Goal: Task Accomplishment & Management: Complete application form

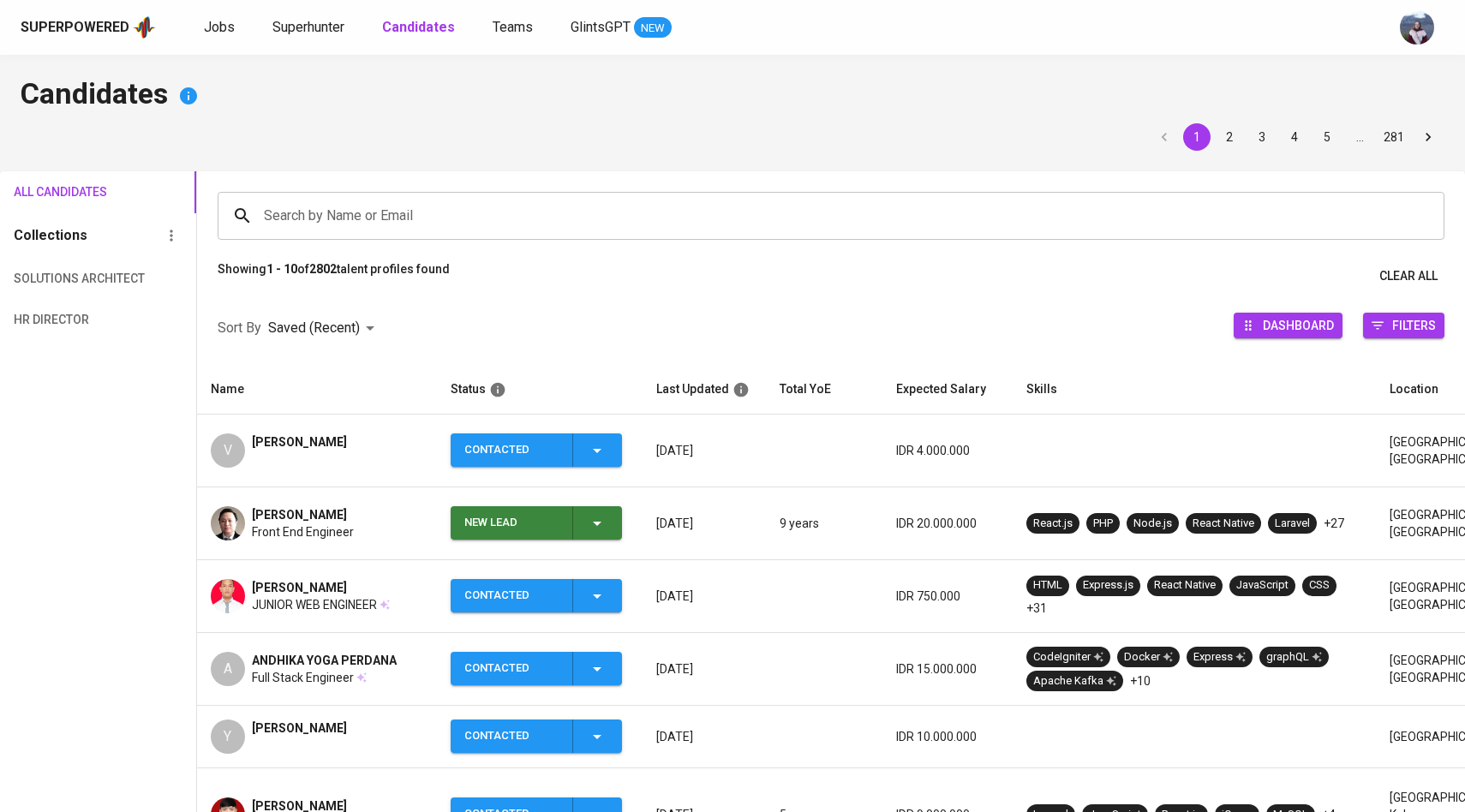
click at [288, 30] on span "Superhunter" at bounding box center [309, 27] width 72 height 16
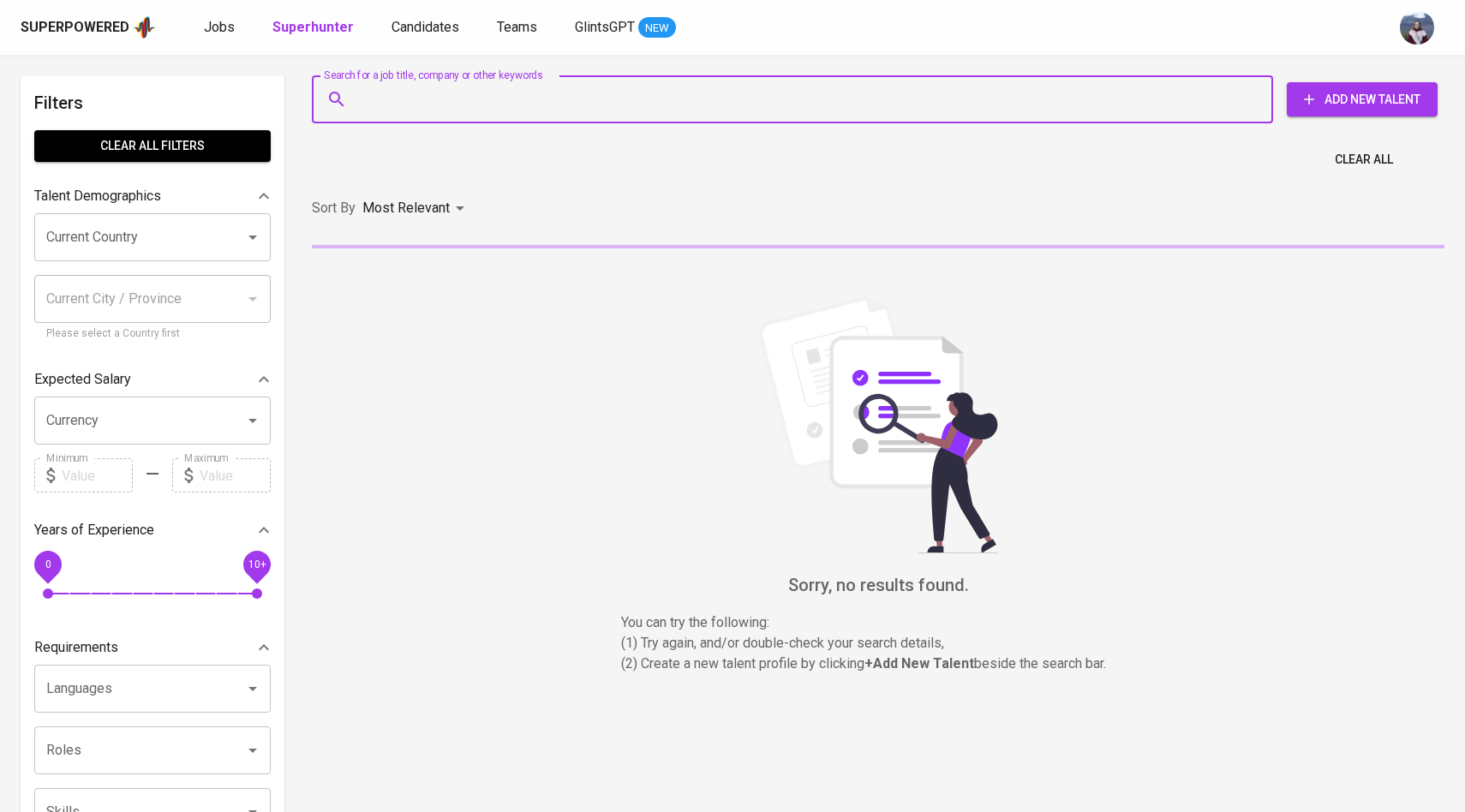
click at [376, 114] on input "Search for a job title, company or other keywords" at bounding box center [796, 99] width 885 height 32
paste input "[EMAIL_ADDRESS][DOMAIN_NAME]"
type input "[EMAIL_ADDRESS][DOMAIN_NAME]"
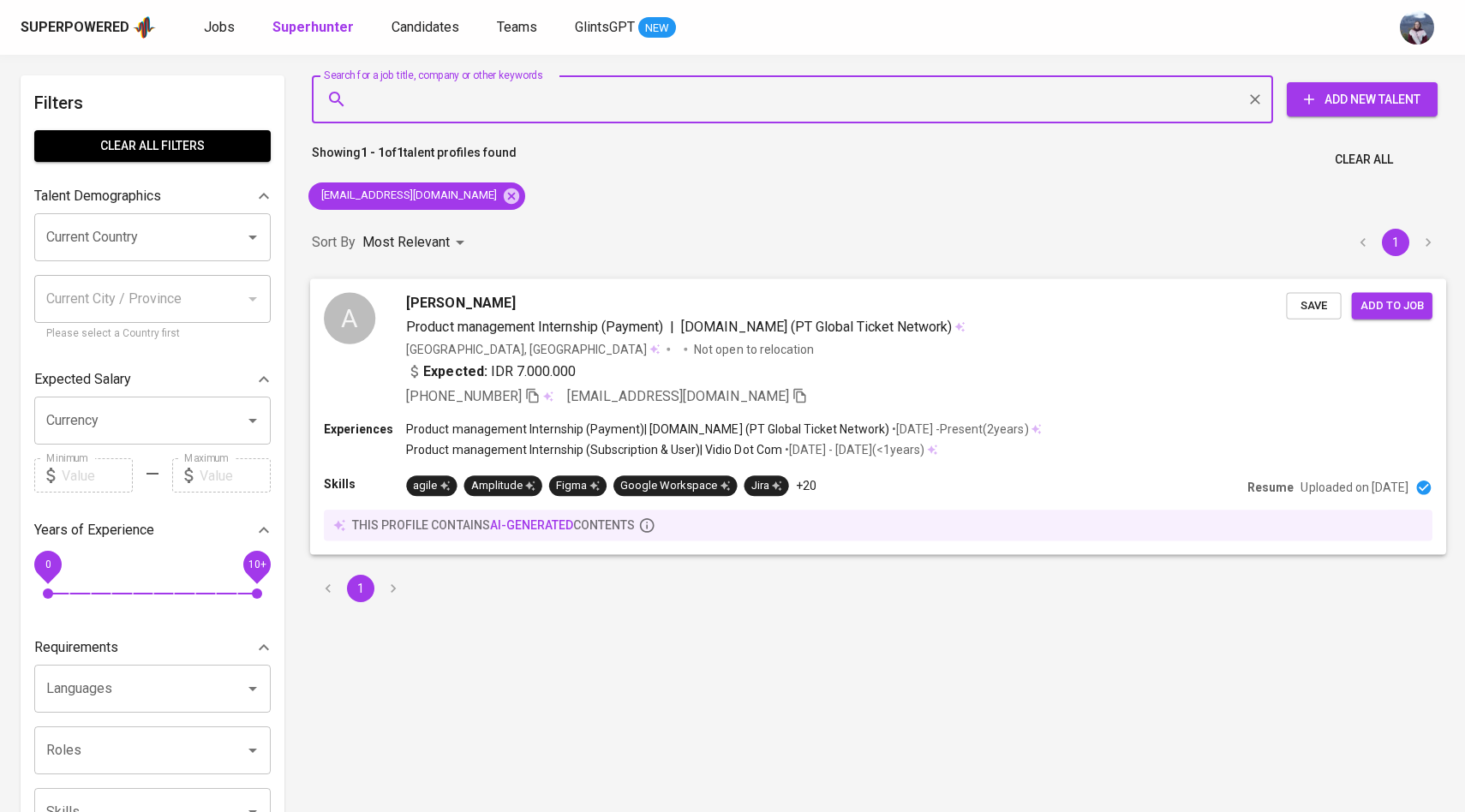
click at [376, 317] on div "A adin ilham fahrezi Product management Internship (Payment) | [DOMAIN_NAME] (P…" at bounding box center [804, 350] width 962 height 114
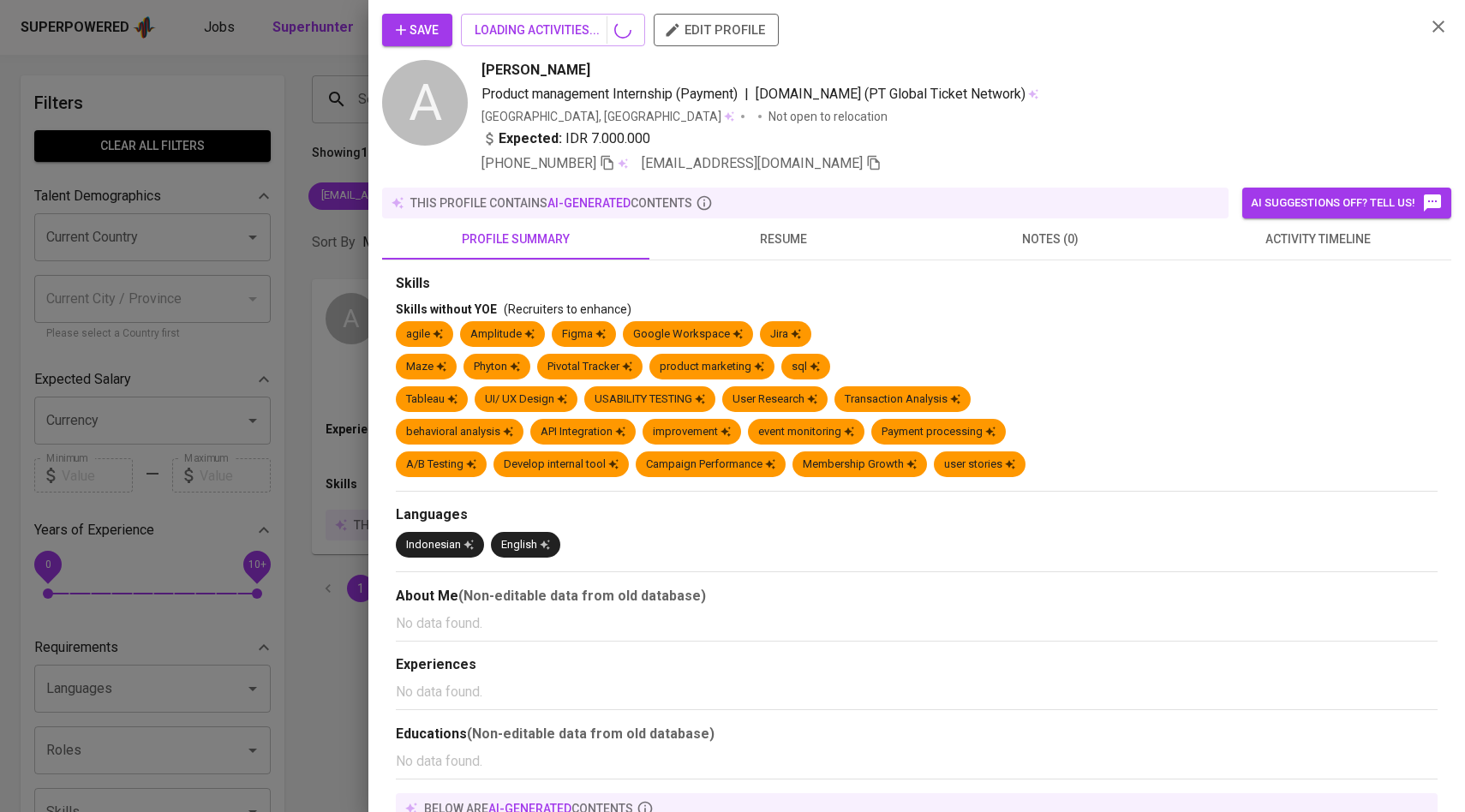
click at [1293, 237] on span "activity timeline" at bounding box center [1317, 239] width 247 height 21
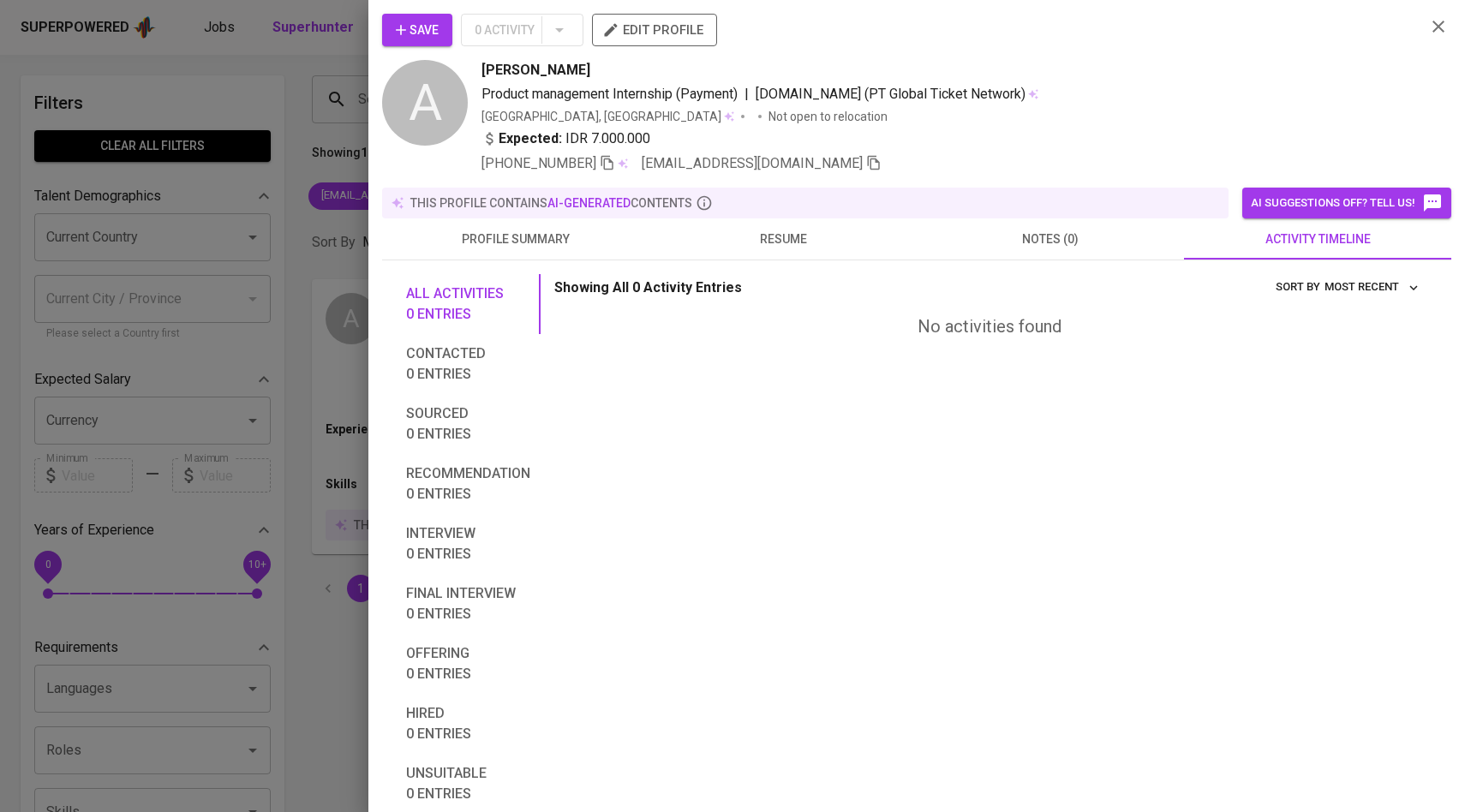
click at [440, 27] on button "Save" at bounding box center [417, 30] width 71 height 32
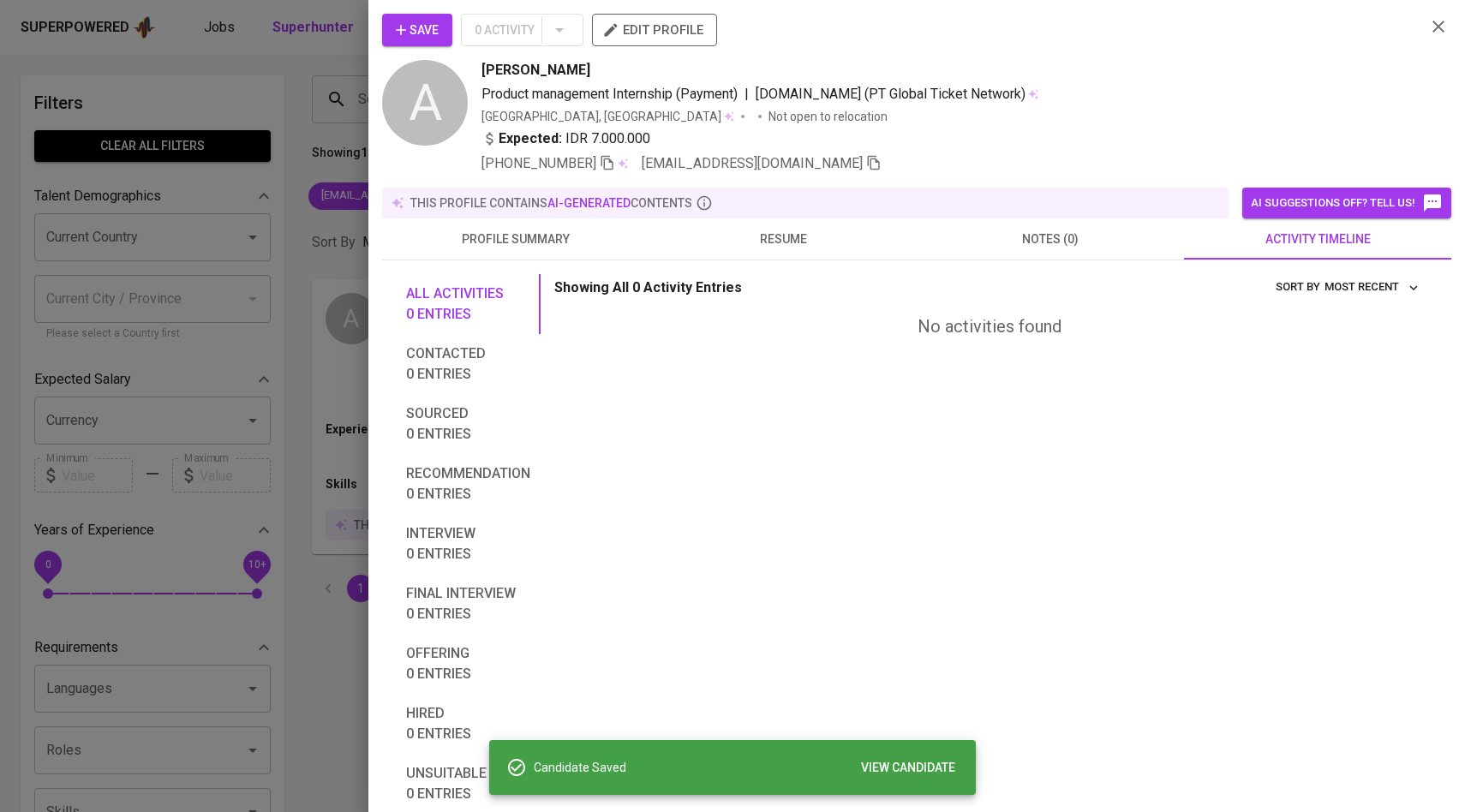
click at [284, 146] on div at bounding box center [732, 406] width 1465 height 812
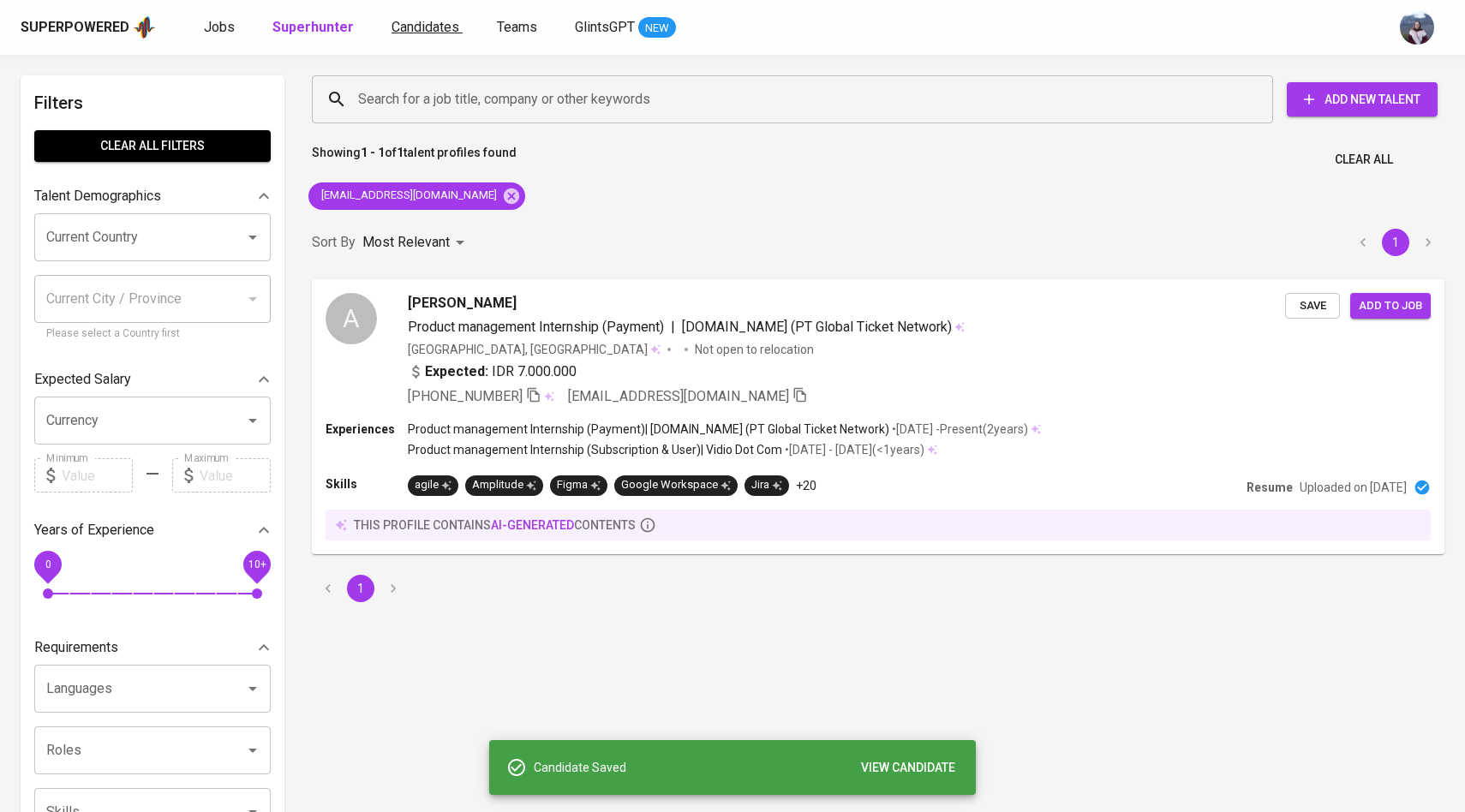
click at [402, 32] on span "Candidates" at bounding box center [425, 27] width 68 height 16
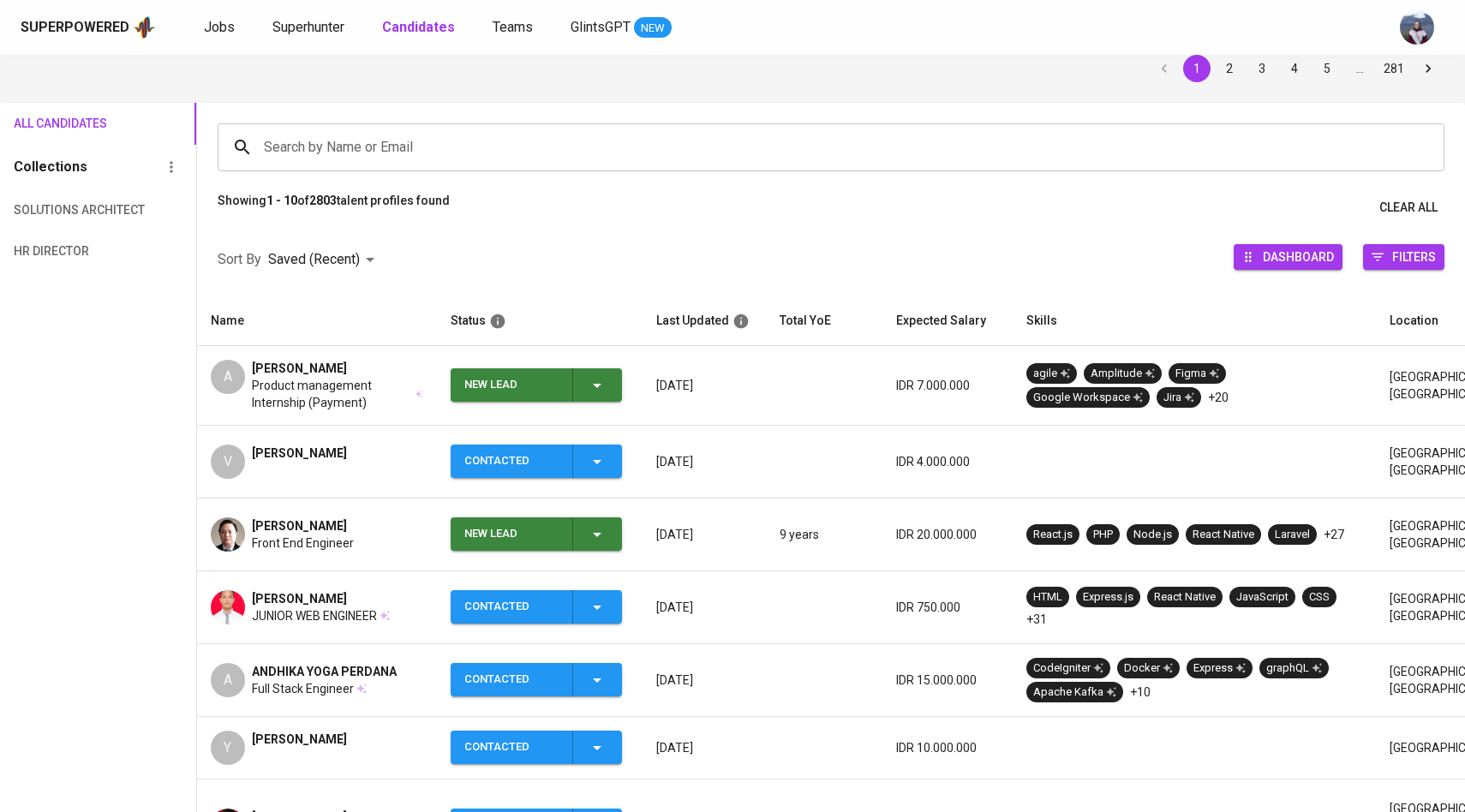
scroll to position [80, 0]
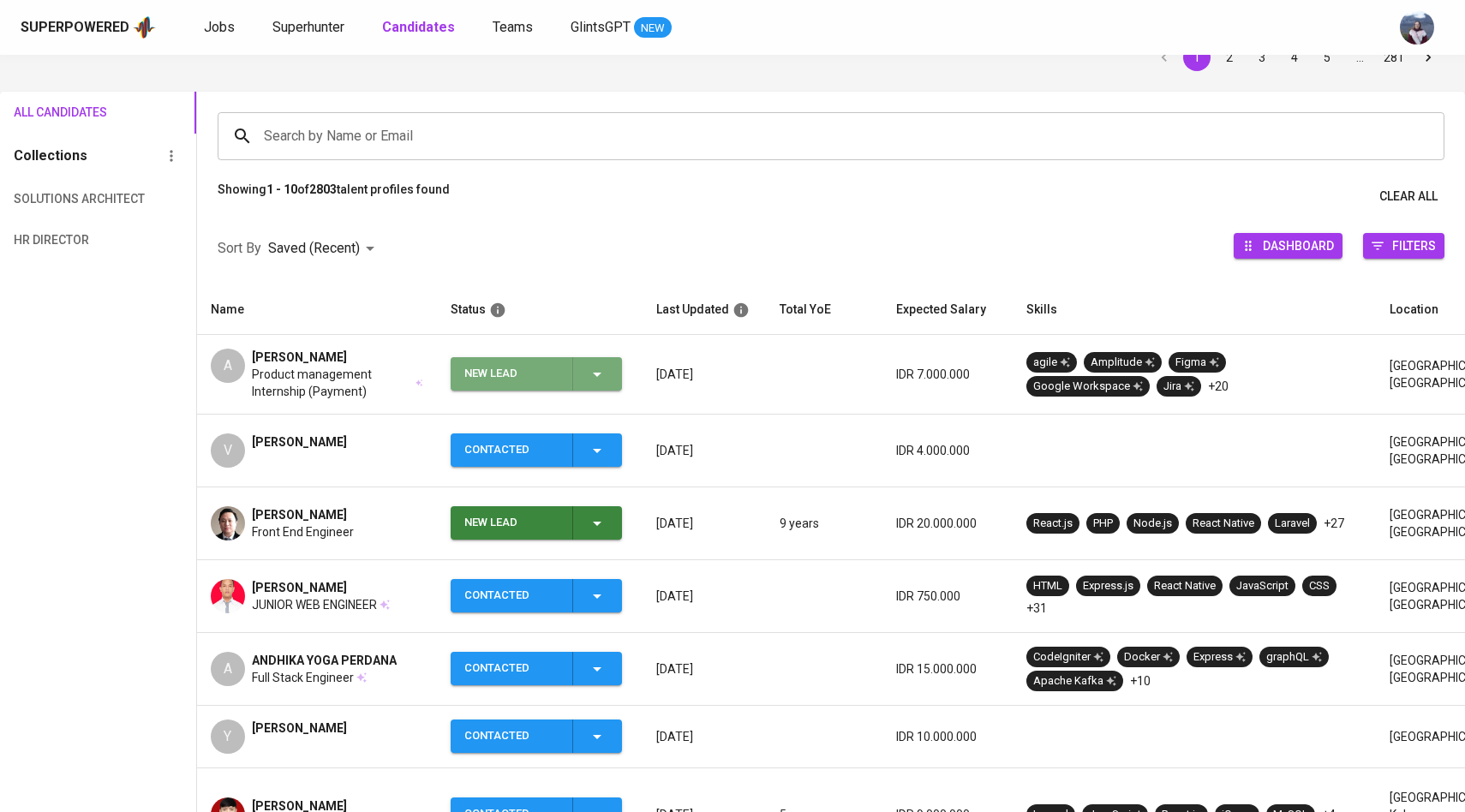
click at [606, 379] on icon "button" at bounding box center [598, 375] width 21 height 21
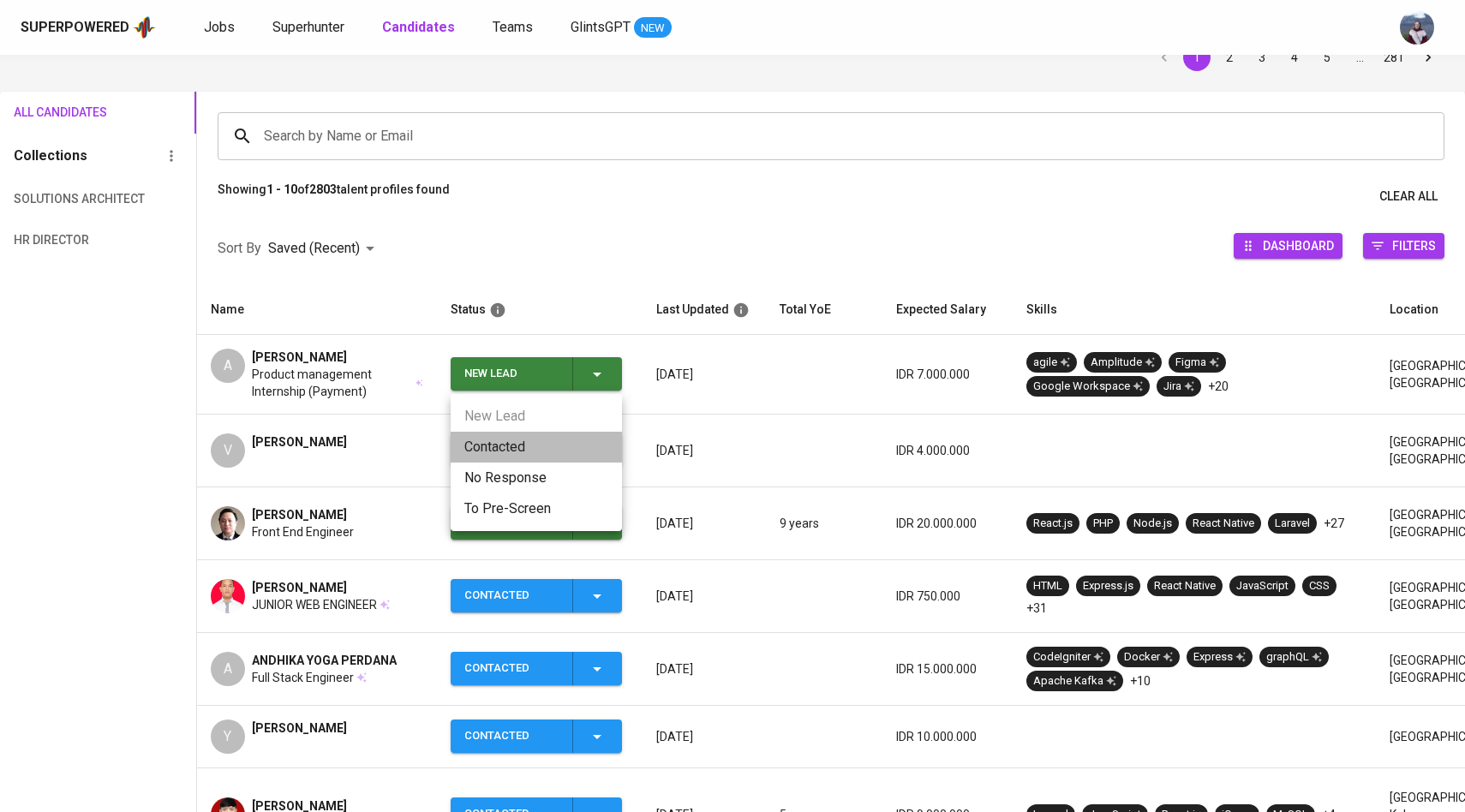
click at [478, 455] on li "Contacted" at bounding box center [537, 447] width 172 height 30
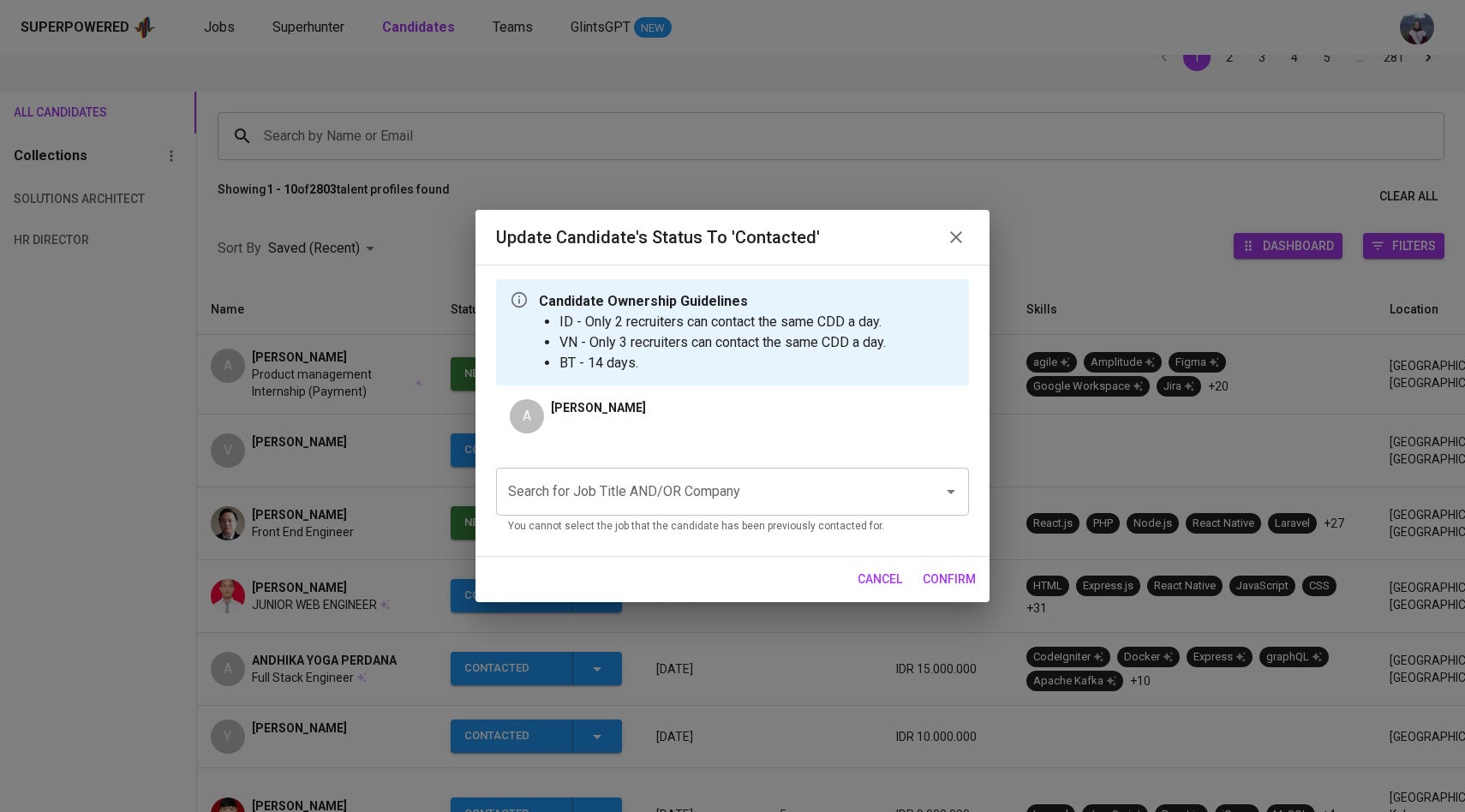
click at [597, 489] on input "Search for Job Title AND/OR Company" at bounding box center [709, 492] width 410 height 32
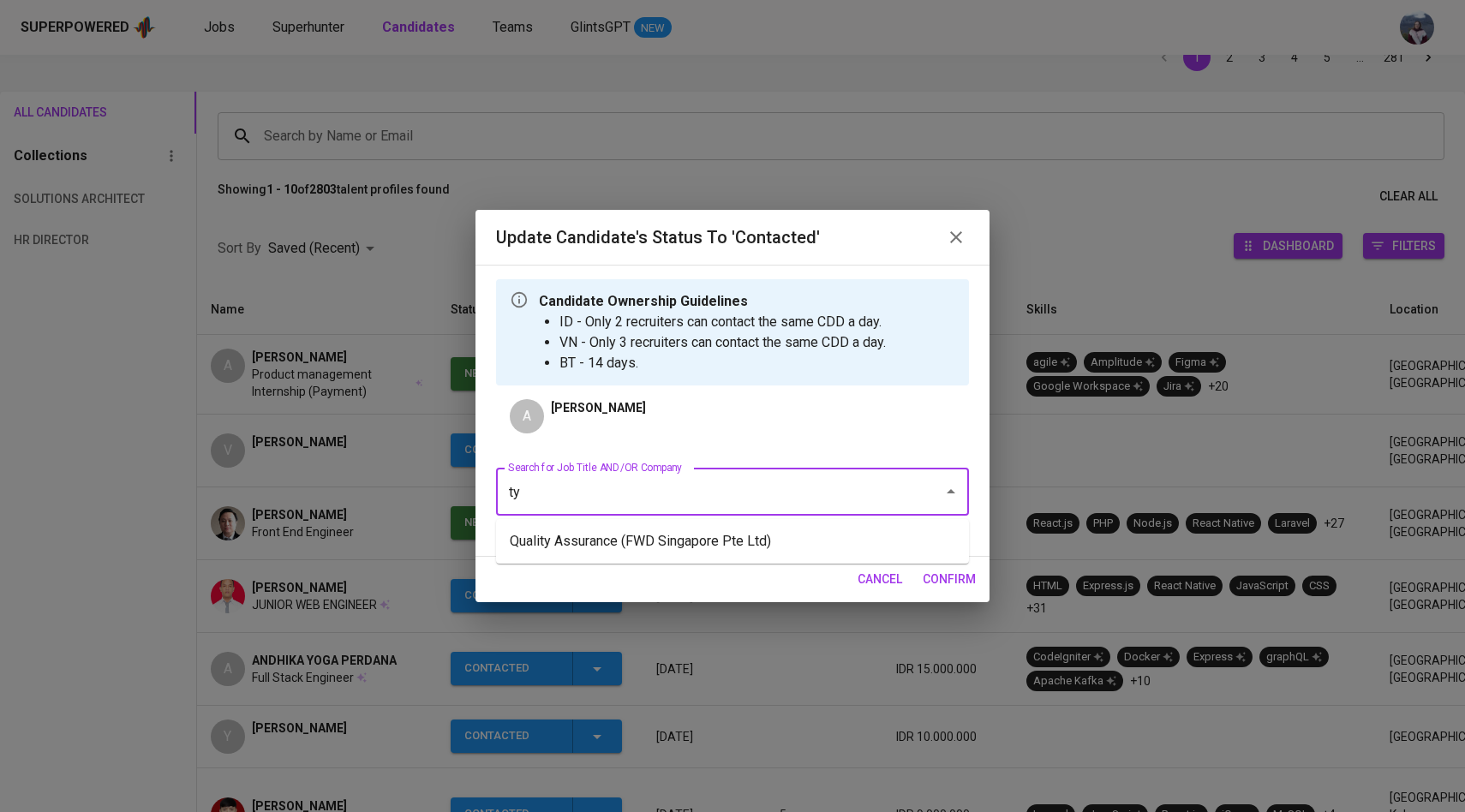
type input "t"
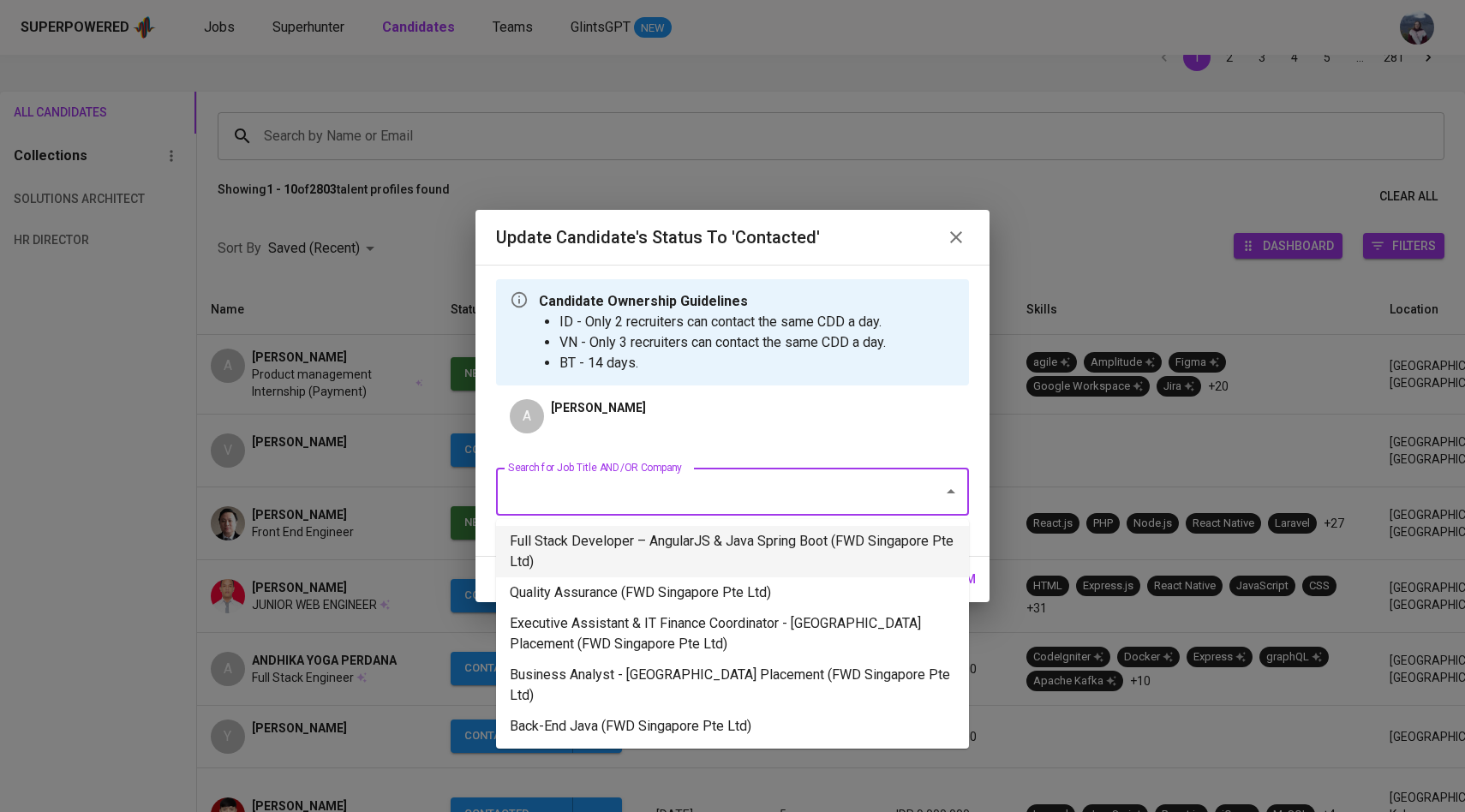
click at [714, 550] on li "Full Stack Developer – AngularJS & Java Spring Boot (FWD Singapore Pte Ltd)" at bounding box center [732, 552] width 473 height 51
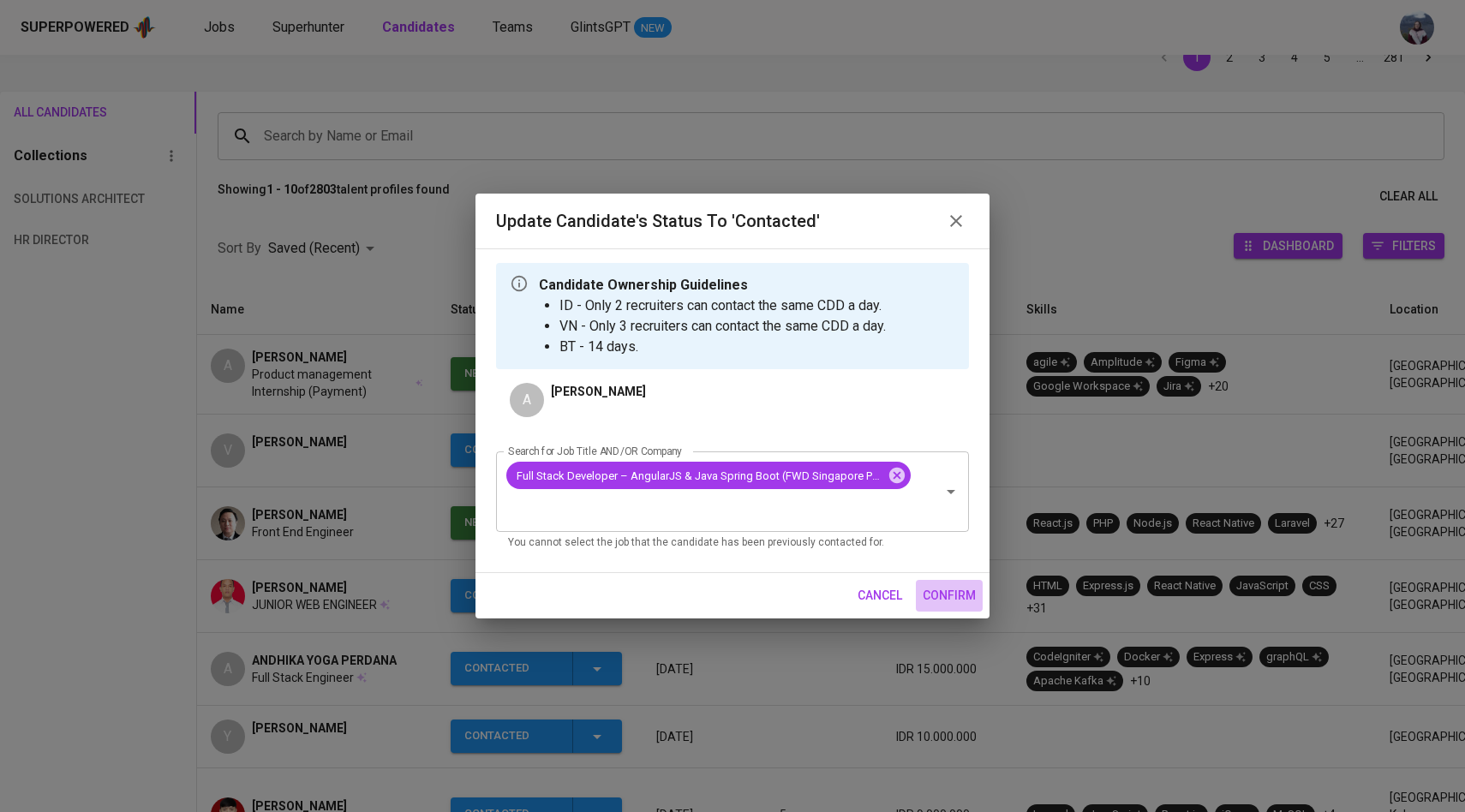
click at [943, 594] on span "confirm" at bounding box center [949, 596] width 53 height 21
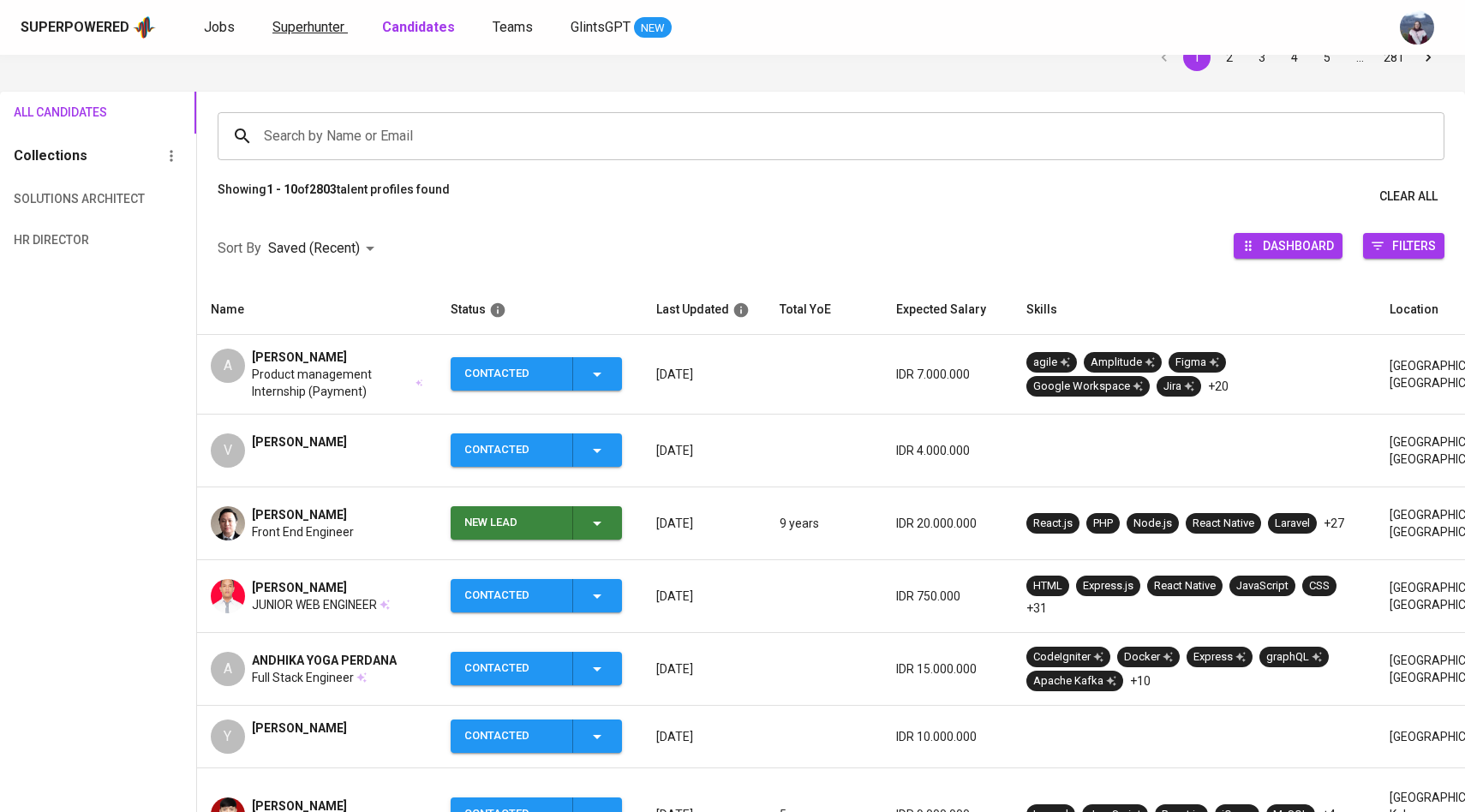
click at [309, 29] on span "Superhunter" at bounding box center [309, 27] width 72 height 16
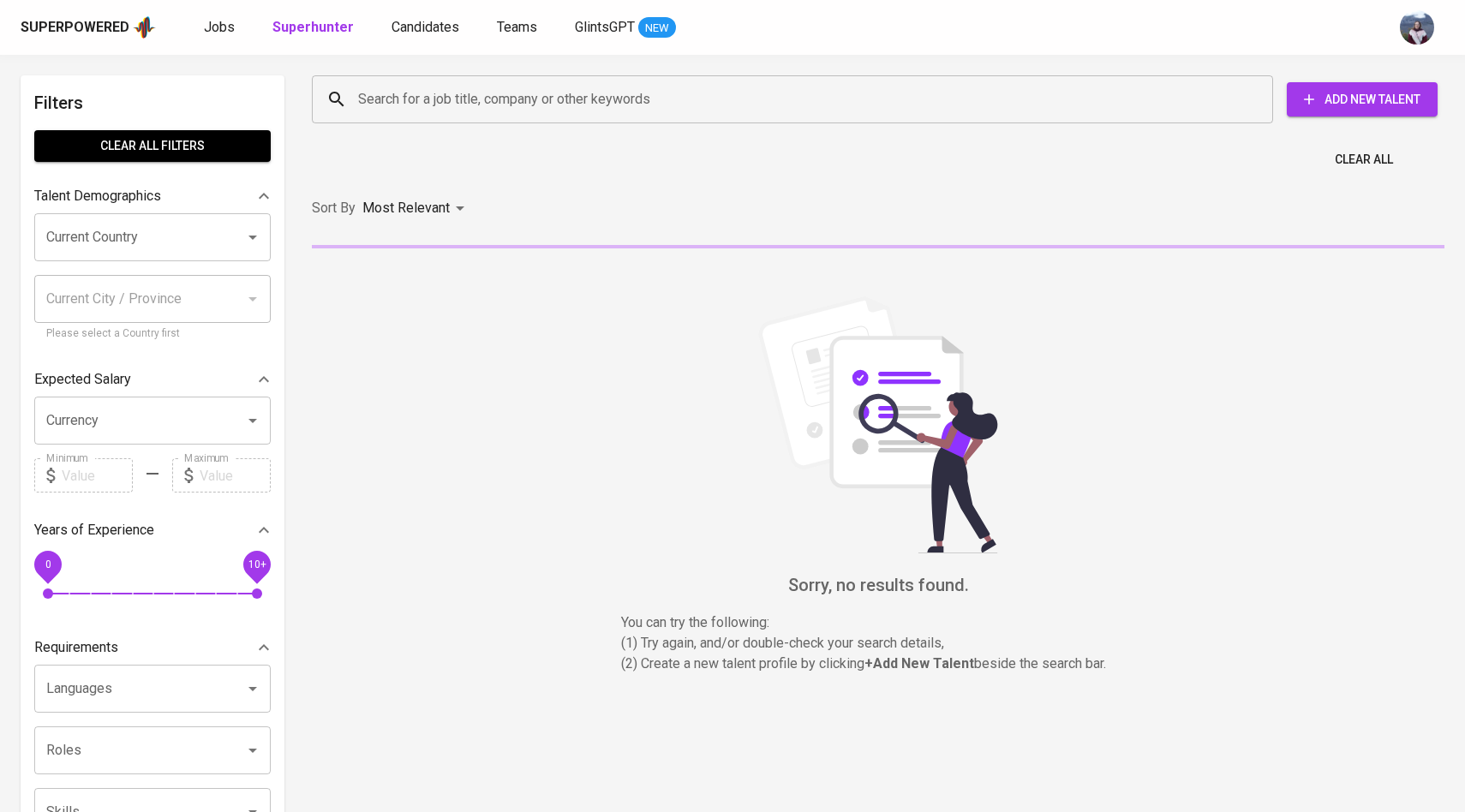
click at [366, 93] on input "Search for a job title, company or other keywords" at bounding box center [796, 99] width 885 height 32
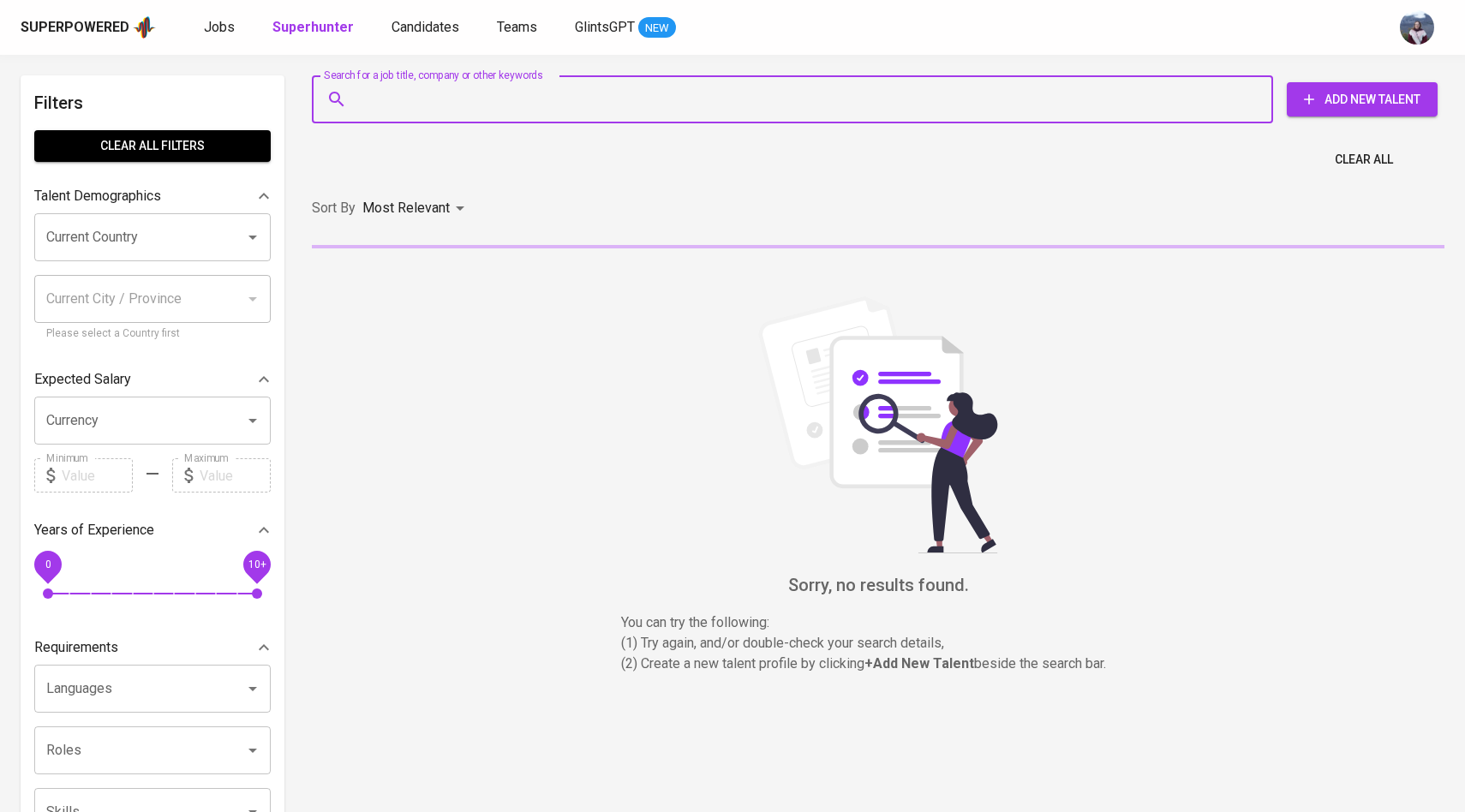
paste input "| [EMAIL_ADDRESS][DOMAIN_NAME]"
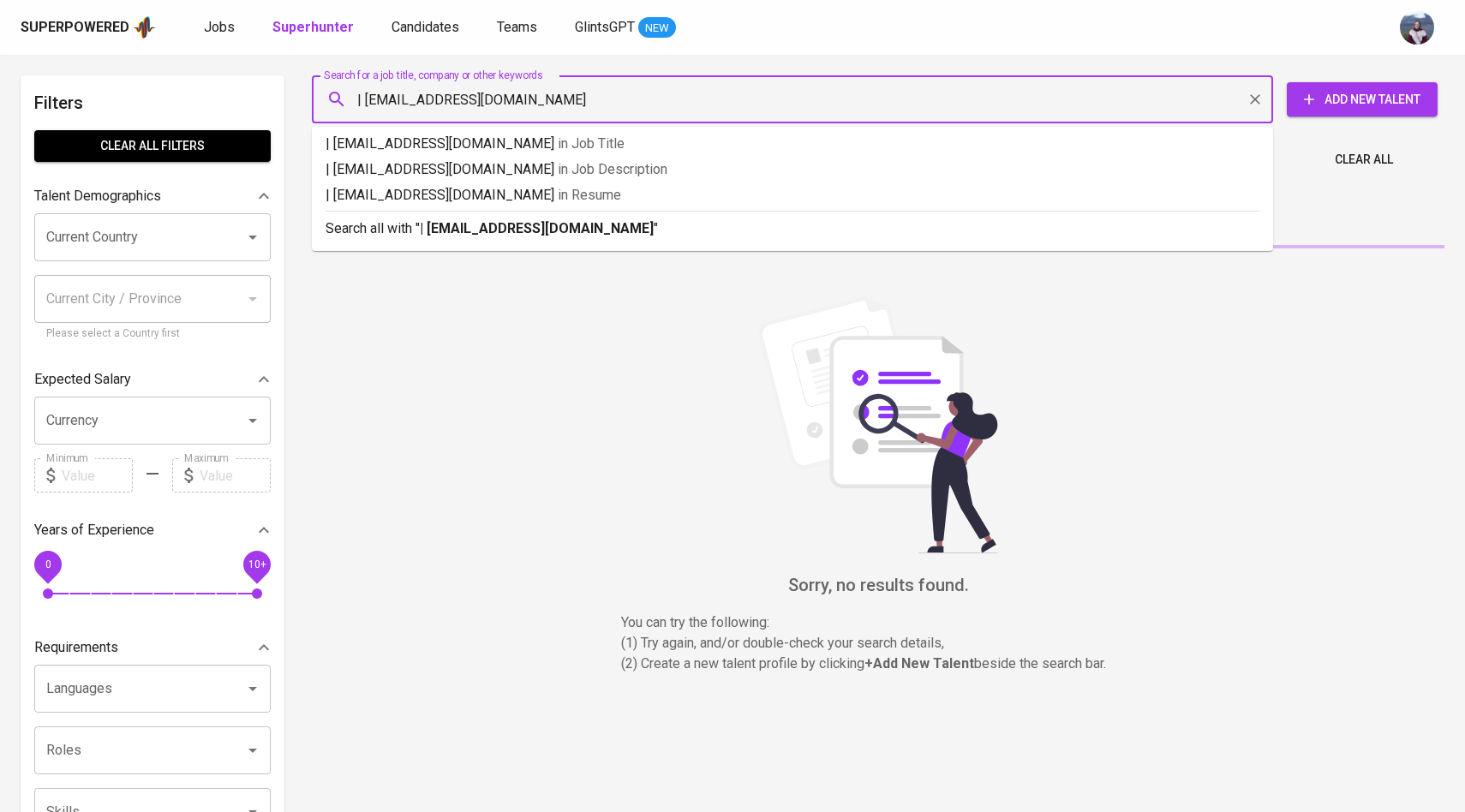
click at [366, 93] on input "| [EMAIL_ADDRESS][DOMAIN_NAME]" at bounding box center [796, 99] width 885 height 32
type input "[EMAIL_ADDRESS][DOMAIN_NAME]"
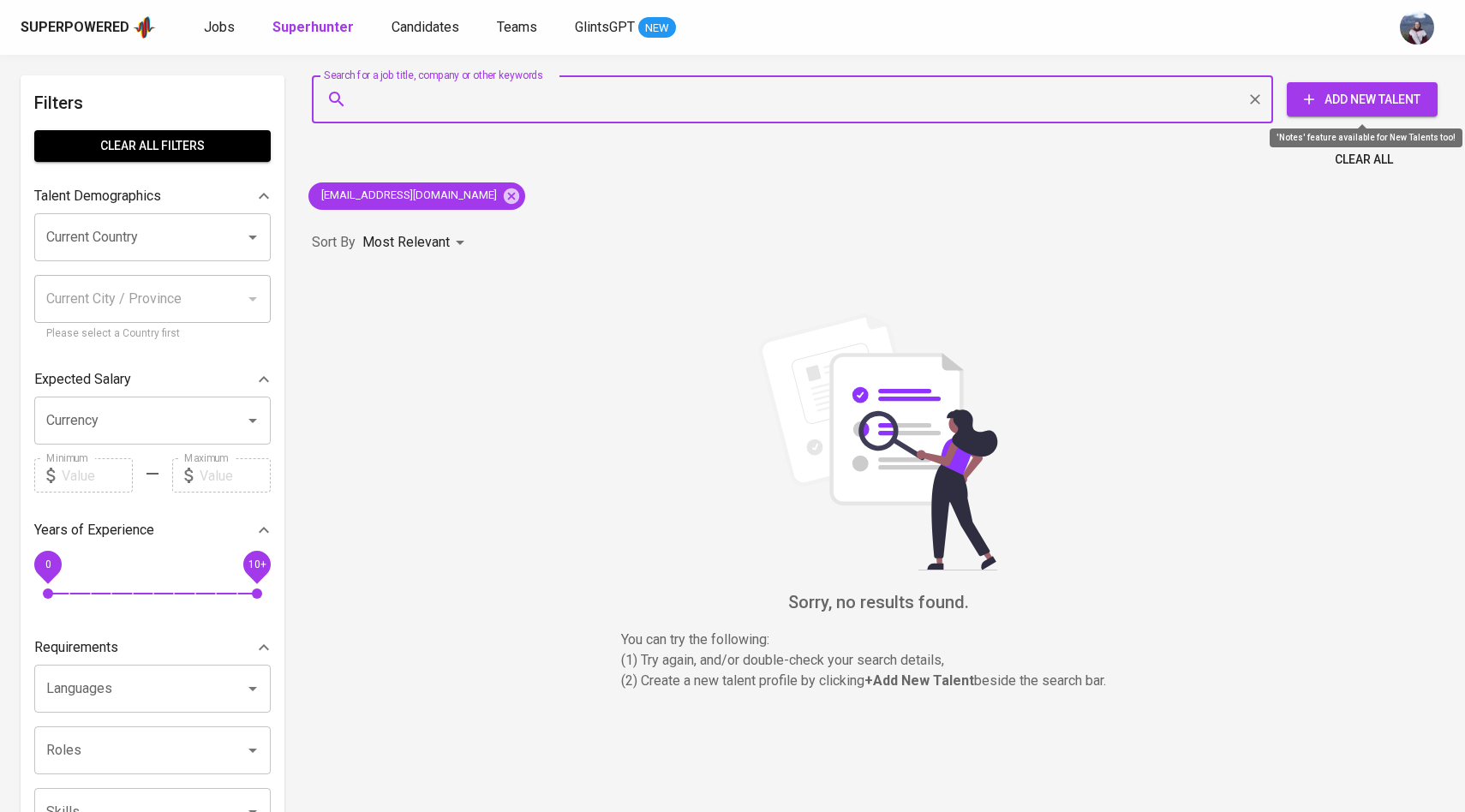
click at [1381, 105] on span "Add New Talent" at bounding box center [1361, 99] width 123 height 21
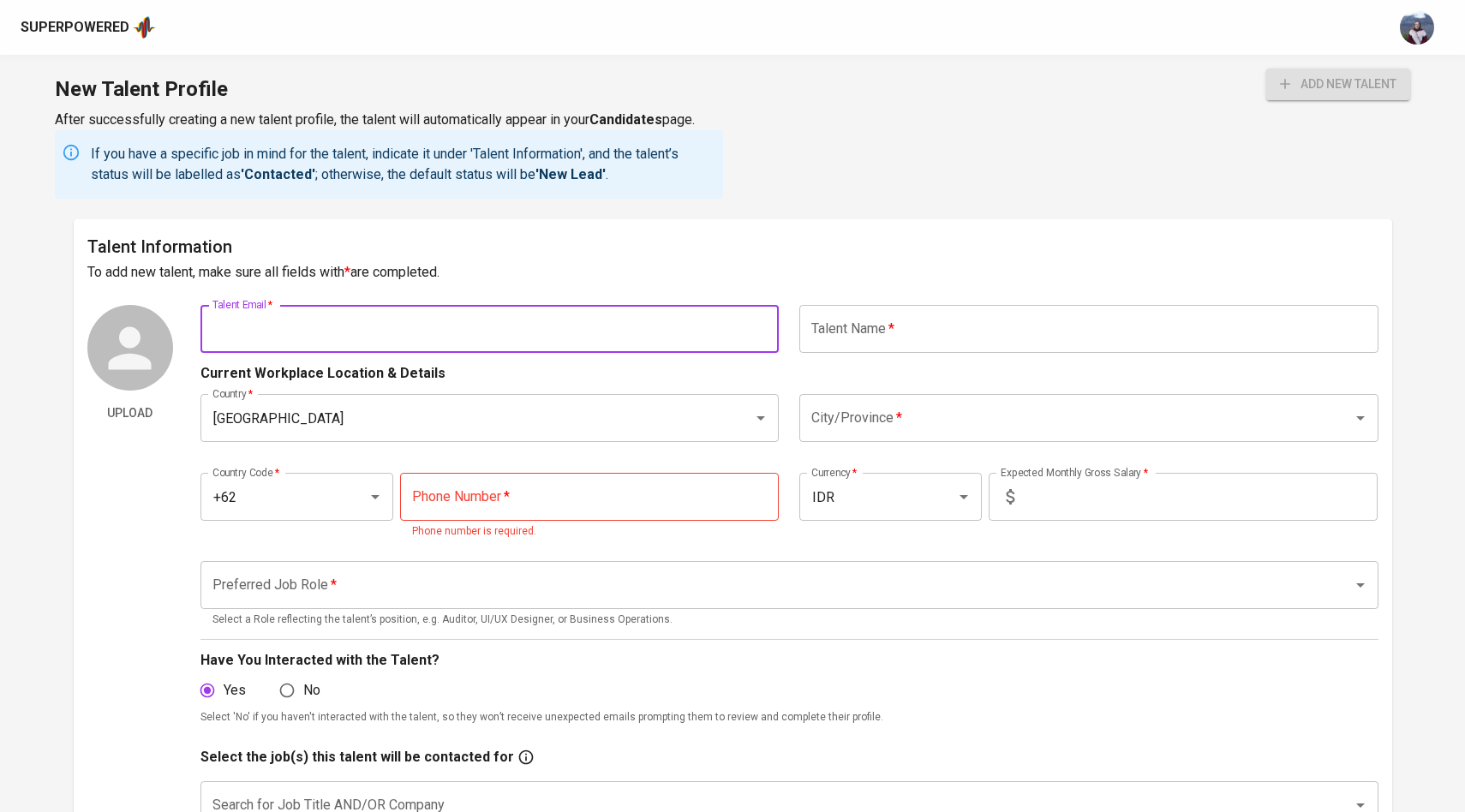
click at [629, 343] on input "text" at bounding box center [490, 329] width 580 height 48
paste input "| [EMAIL_ADDRESS][DOMAIN_NAME]"
drag, startPoint x: 221, startPoint y: 335, endPoint x: 160, endPoint y: 335, distance: 61.0
click at [160, 335] on div "Upload Talent Email   * | [EMAIL_ADDRESS][DOMAIN_NAME] Talent Email * Talent Na…" at bounding box center [733, 674] width 1292 height 739
type input "[EMAIL_ADDRESS][DOMAIN_NAME]"
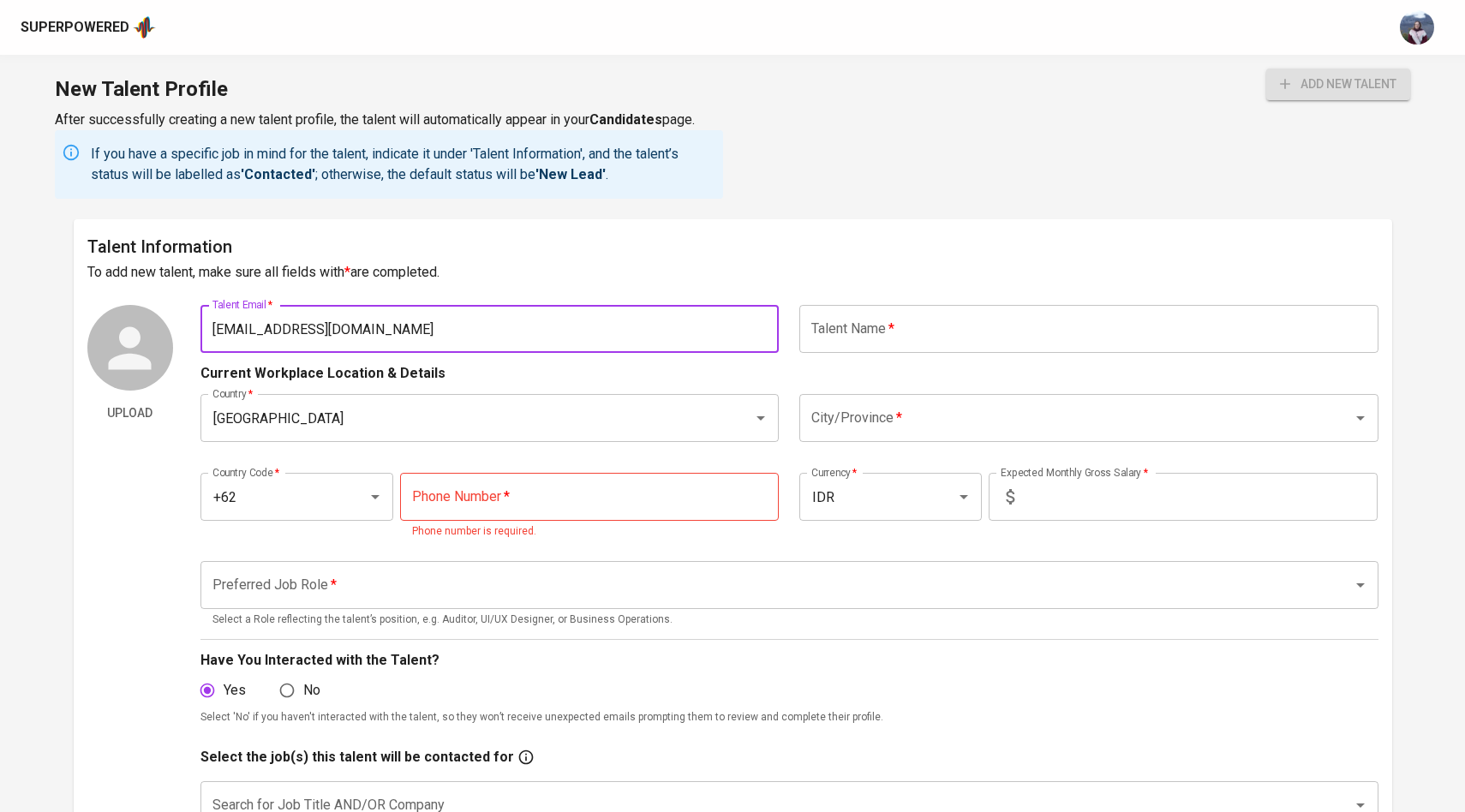
click at [945, 322] on input "text" at bounding box center [1089, 329] width 580 height 48
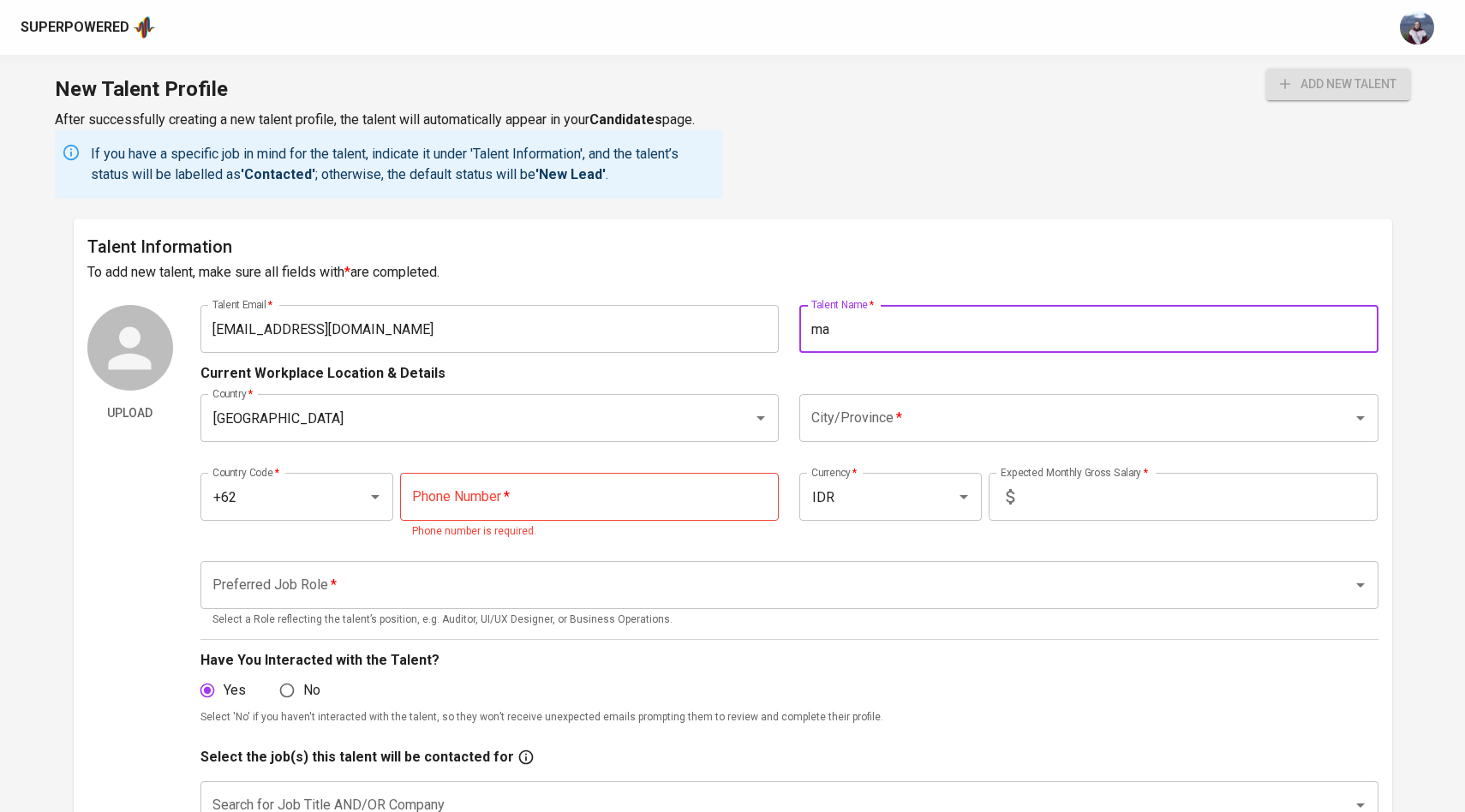
type input "m"
type input "[PERSON_NAME]"
click at [945, 279] on h6 "To add new talent, make sure all fields with * are completed." at bounding box center [733, 272] width 1292 height 24
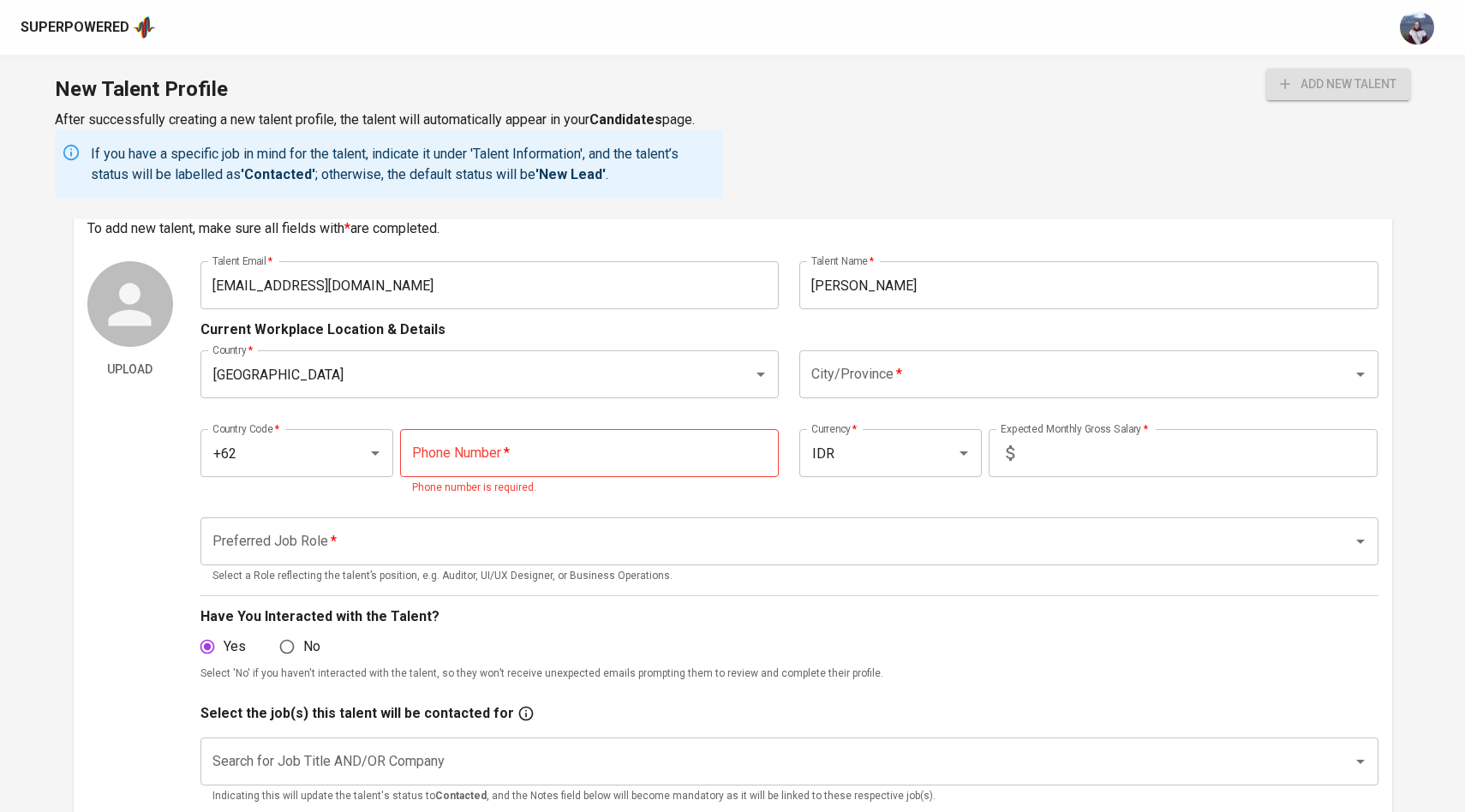
scroll to position [48, 0]
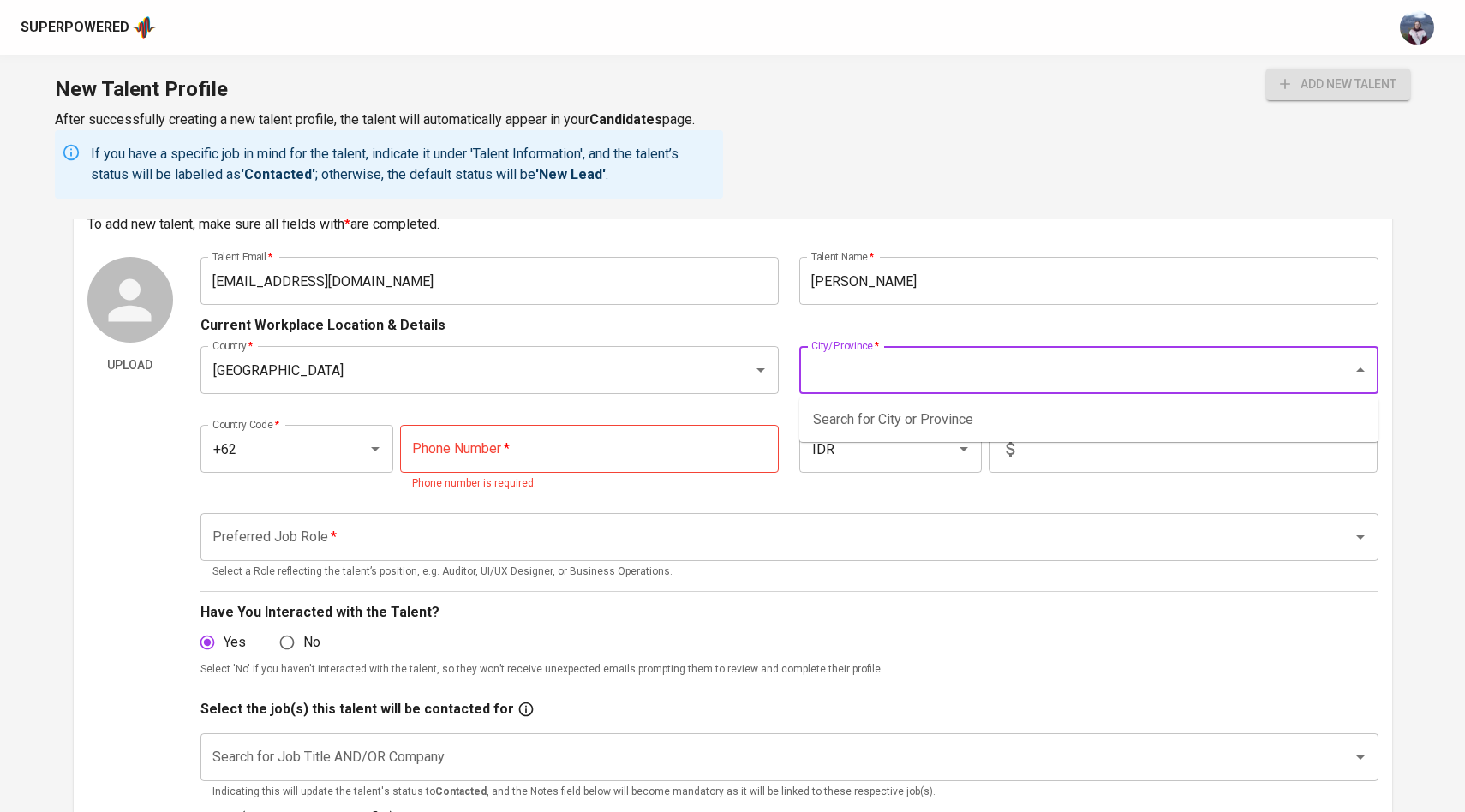
click at [899, 368] on input "City/Province   *" at bounding box center [1065, 370] width 516 height 32
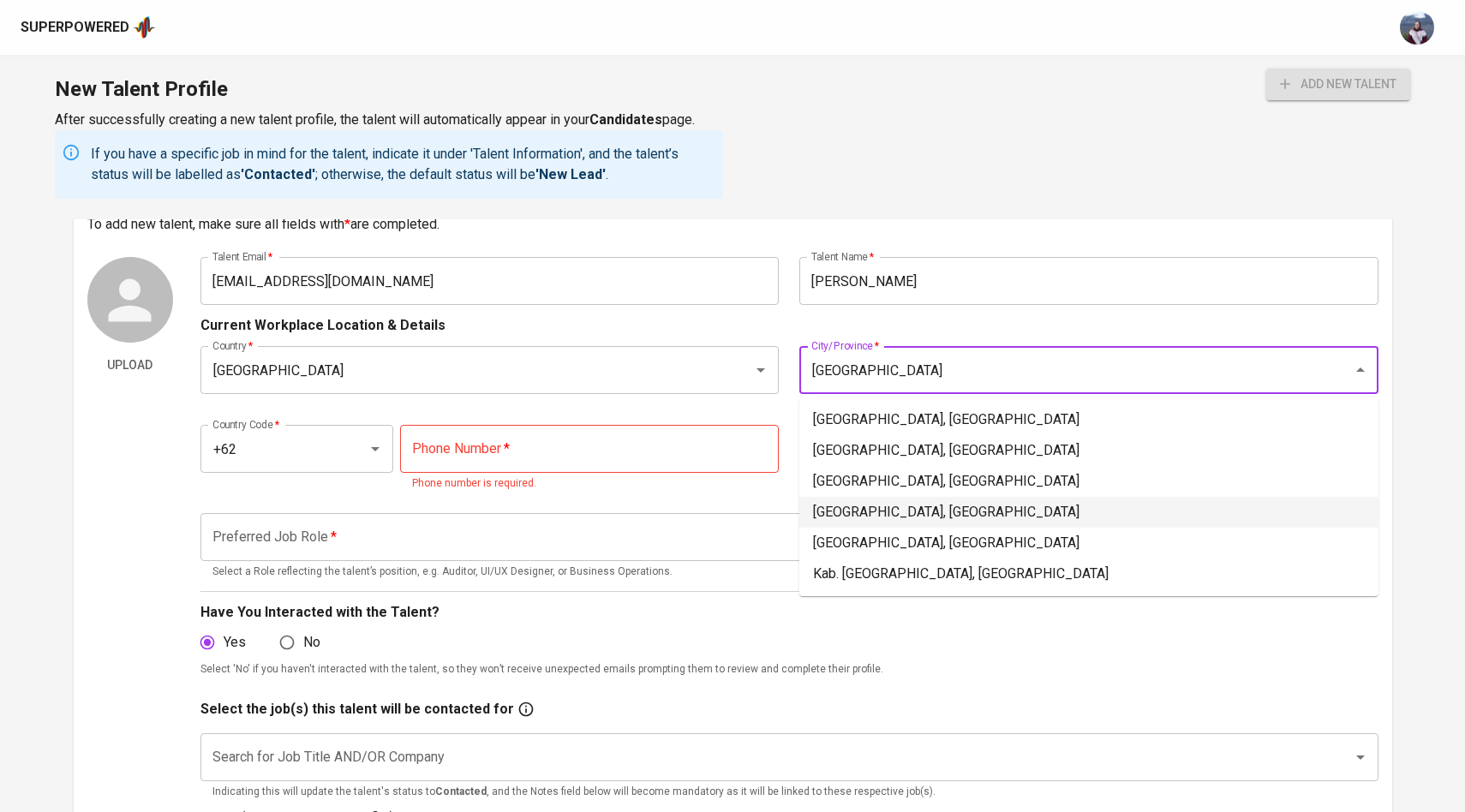
click at [887, 519] on li "[GEOGRAPHIC_DATA], [GEOGRAPHIC_DATA]" at bounding box center [1089, 512] width 580 height 30
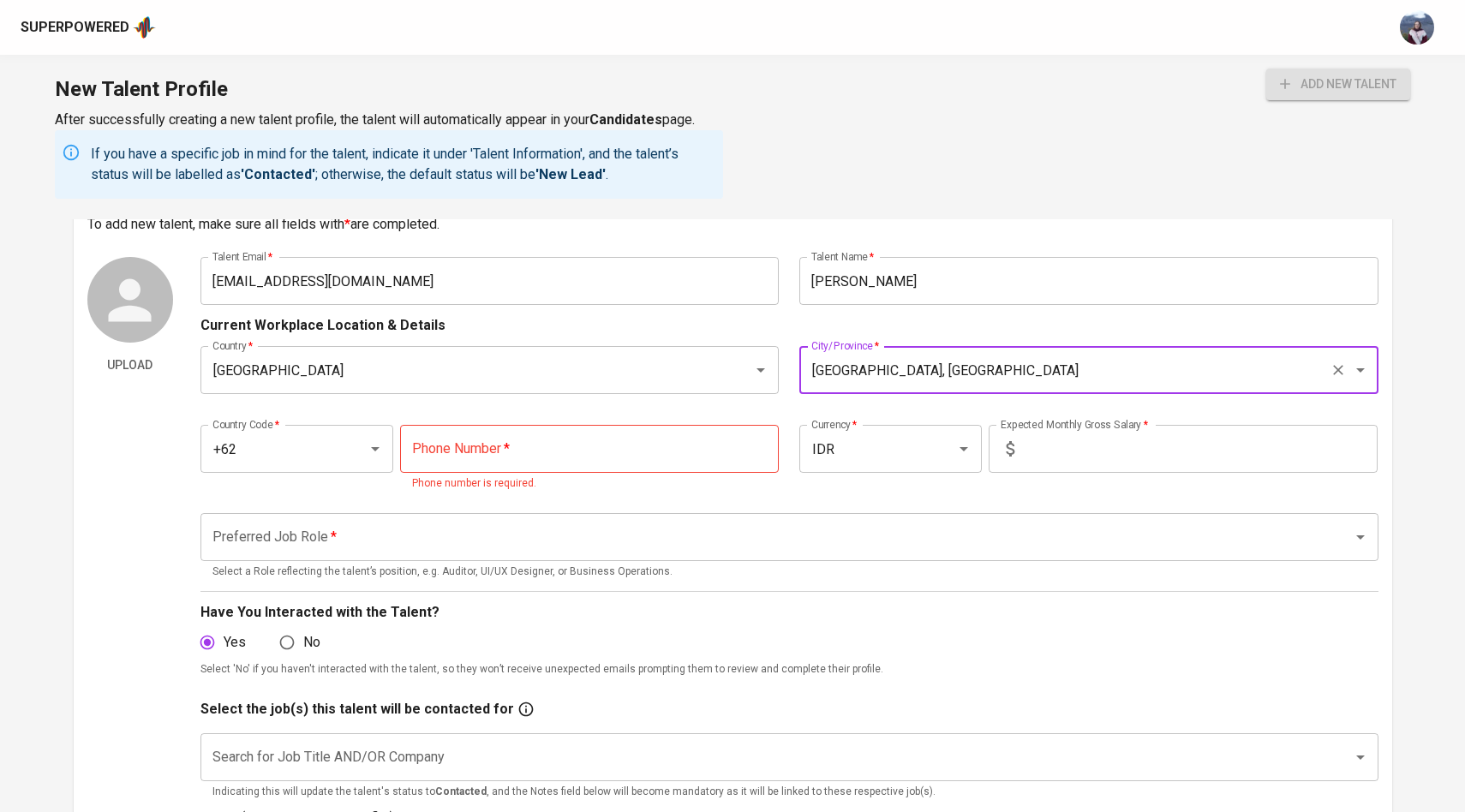
type input "[GEOGRAPHIC_DATA], [GEOGRAPHIC_DATA]"
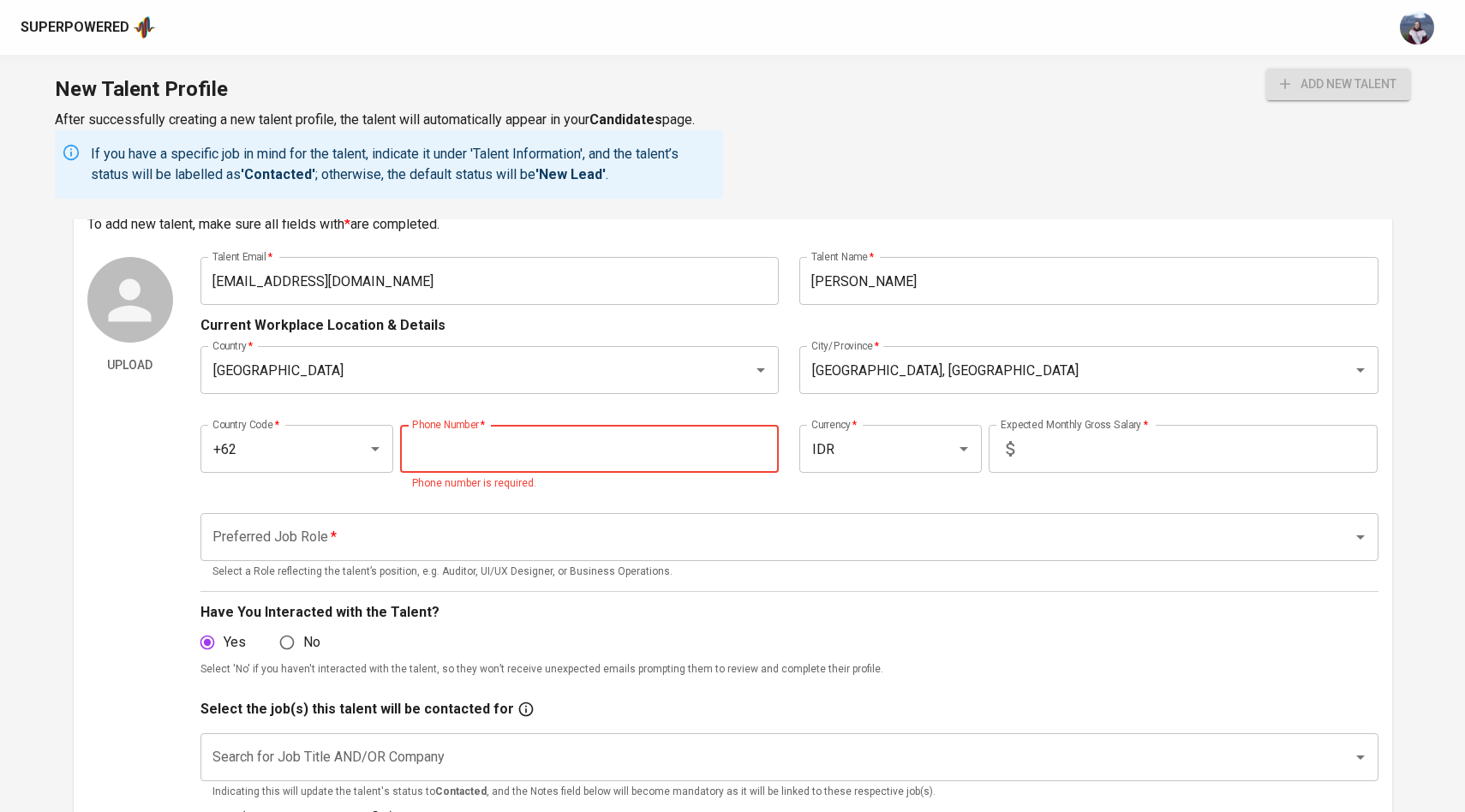
click at [620, 436] on input "tel" at bounding box center [589, 449] width 378 height 48
paste input "[PHONE_NUMBER]"
type input "[PHONE_NUMBER]"
click at [1046, 451] on input "text" at bounding box center [1199, 449] width 356 height 48
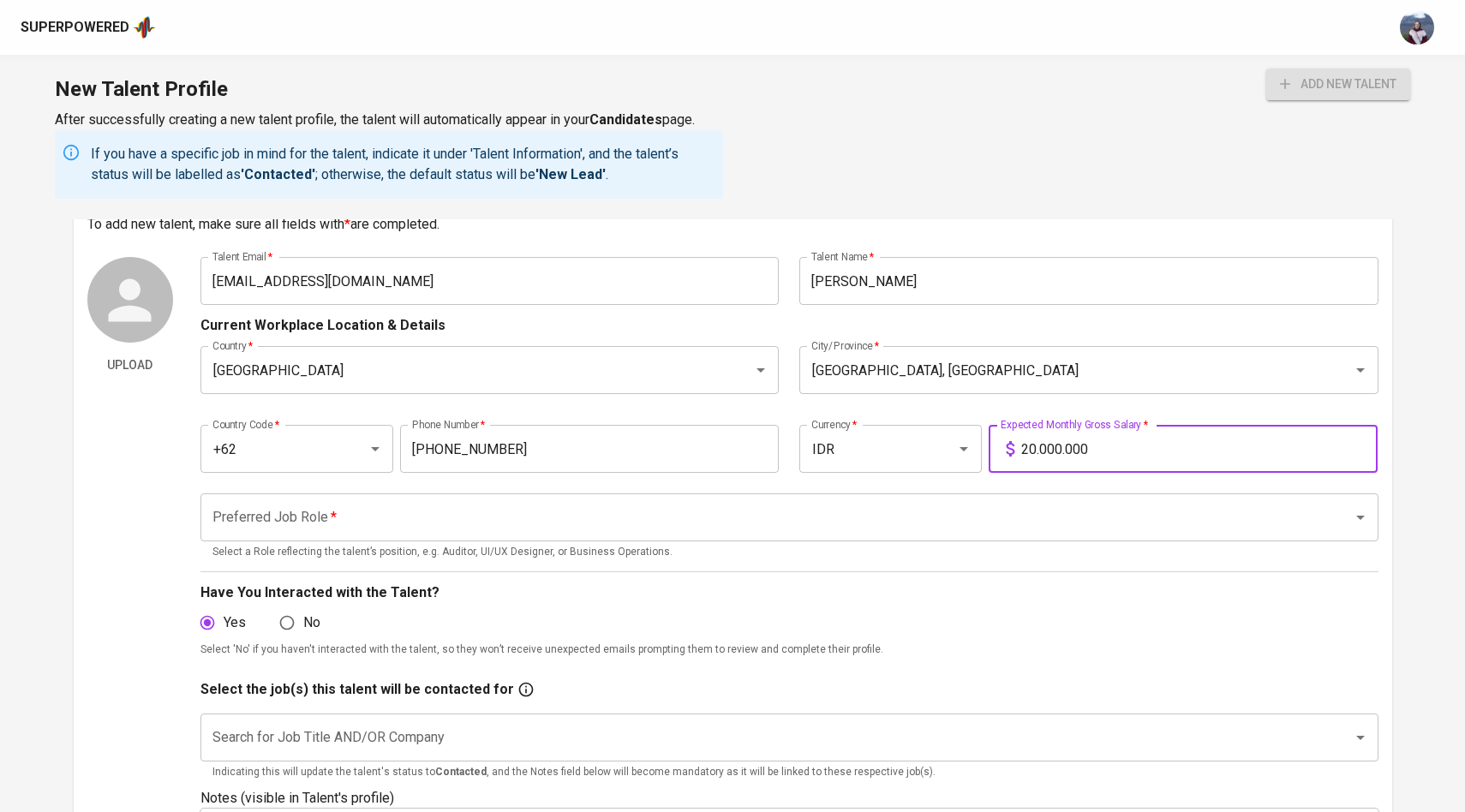
click at [844, 535] on div "Preferred Job Role *" at bounding box center [789, 518] width 1178 height 48
type input "20.000.000"
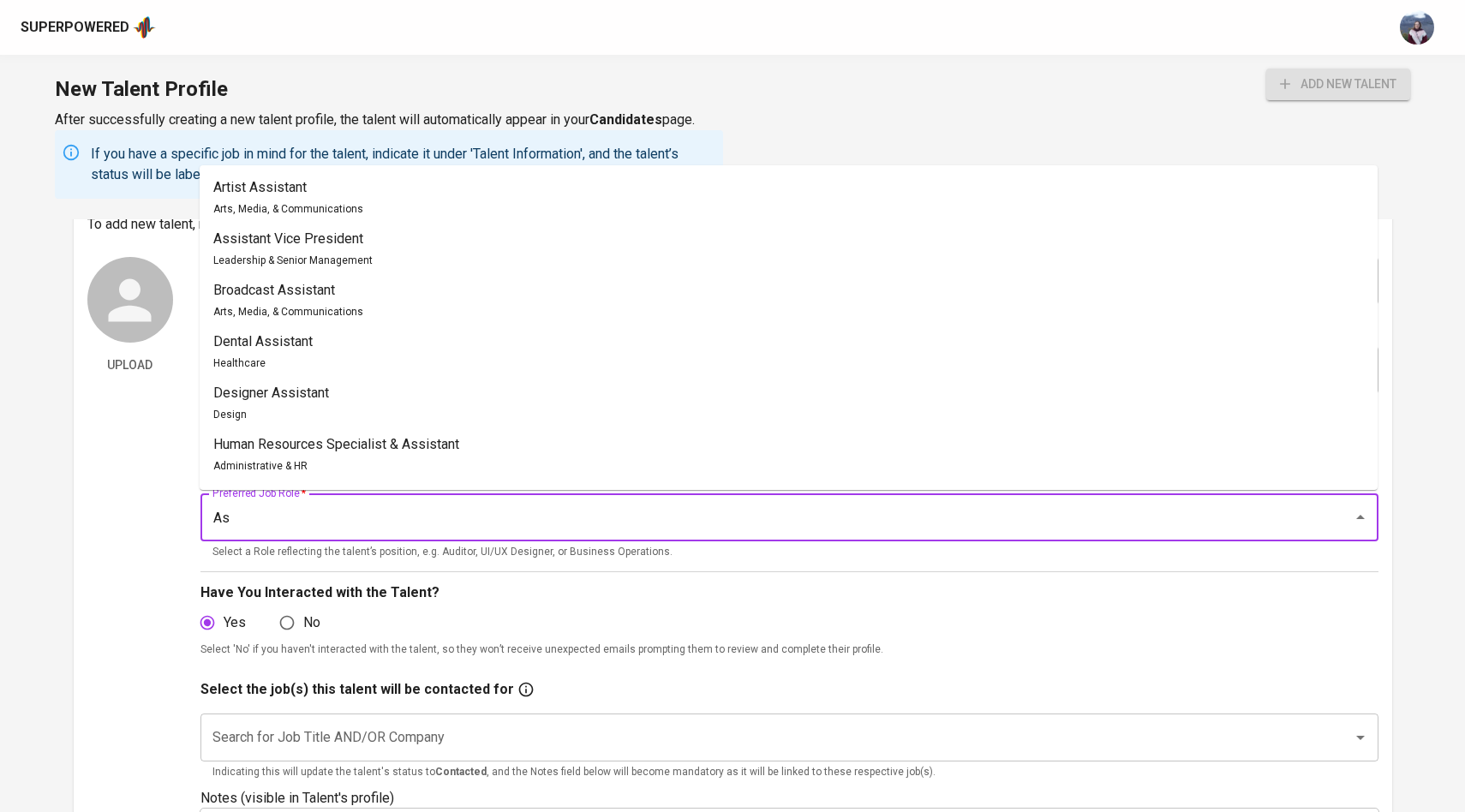
type input "A"
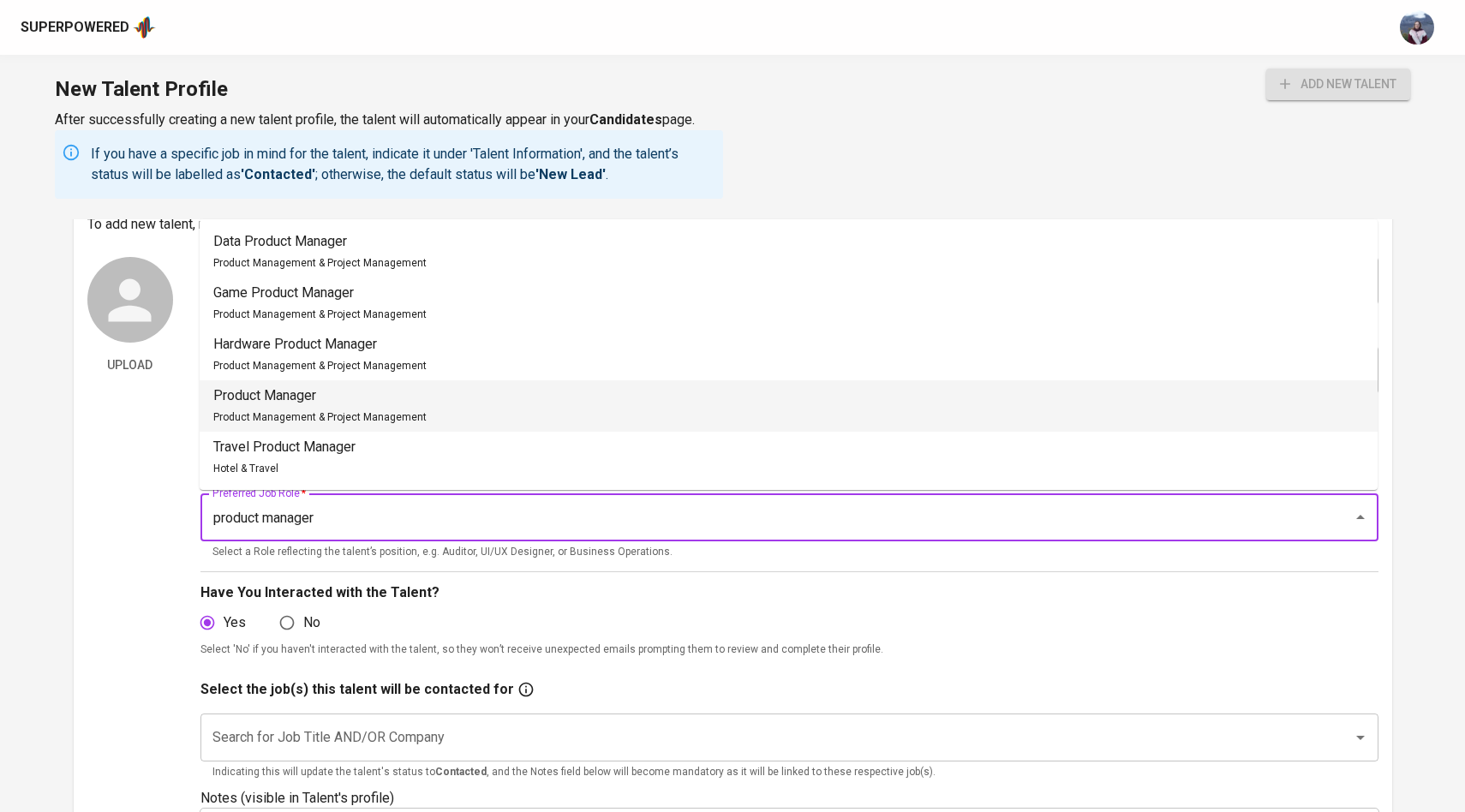
click at [555, 402] on li "Product Manager Product Management & Project Management" at bounding box center [788, 406] width 1178 height 51
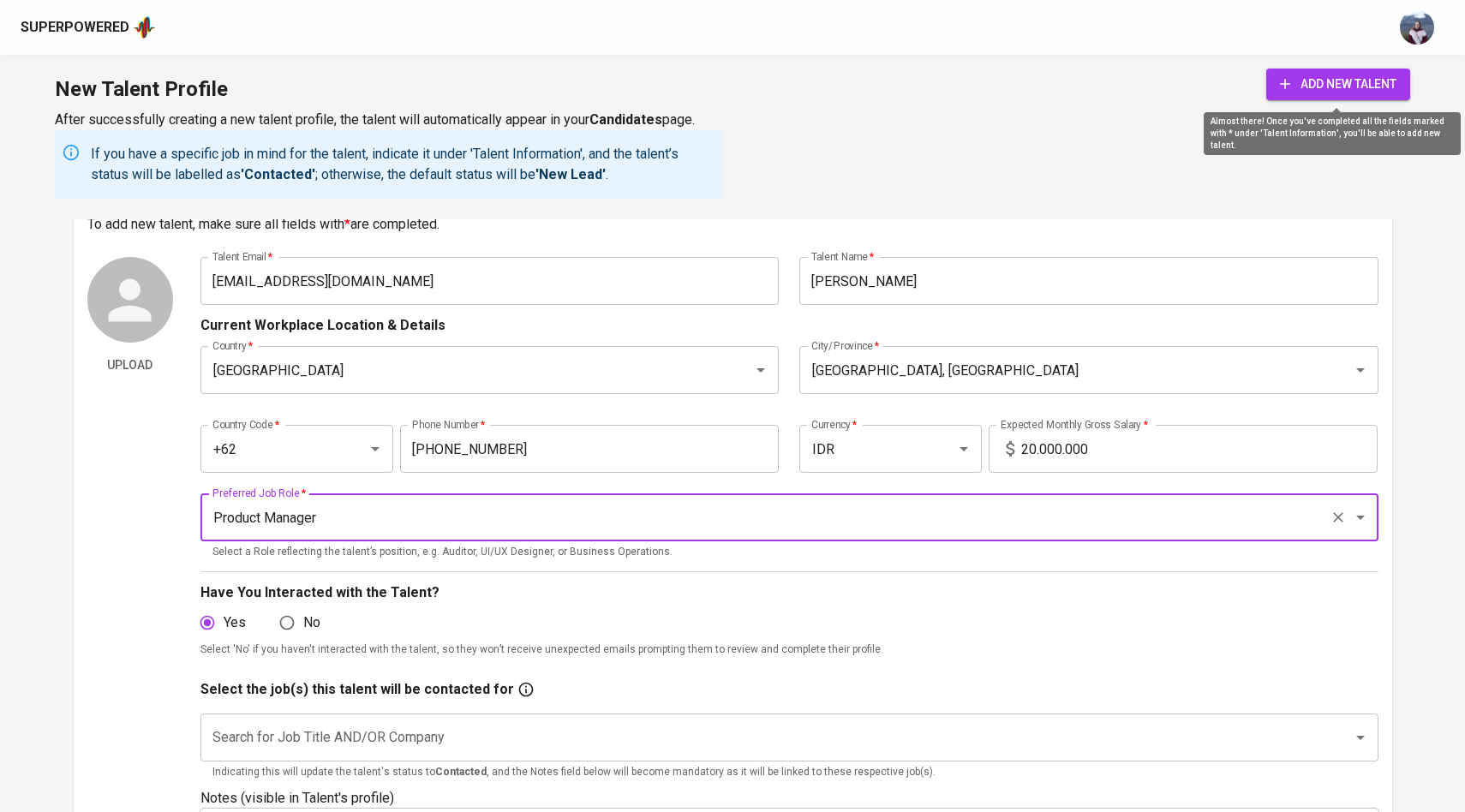
type input "Product Manager"
click at [1332, 80] on span "add new talent" at bounding box center [1338, 84] width 116 height 21
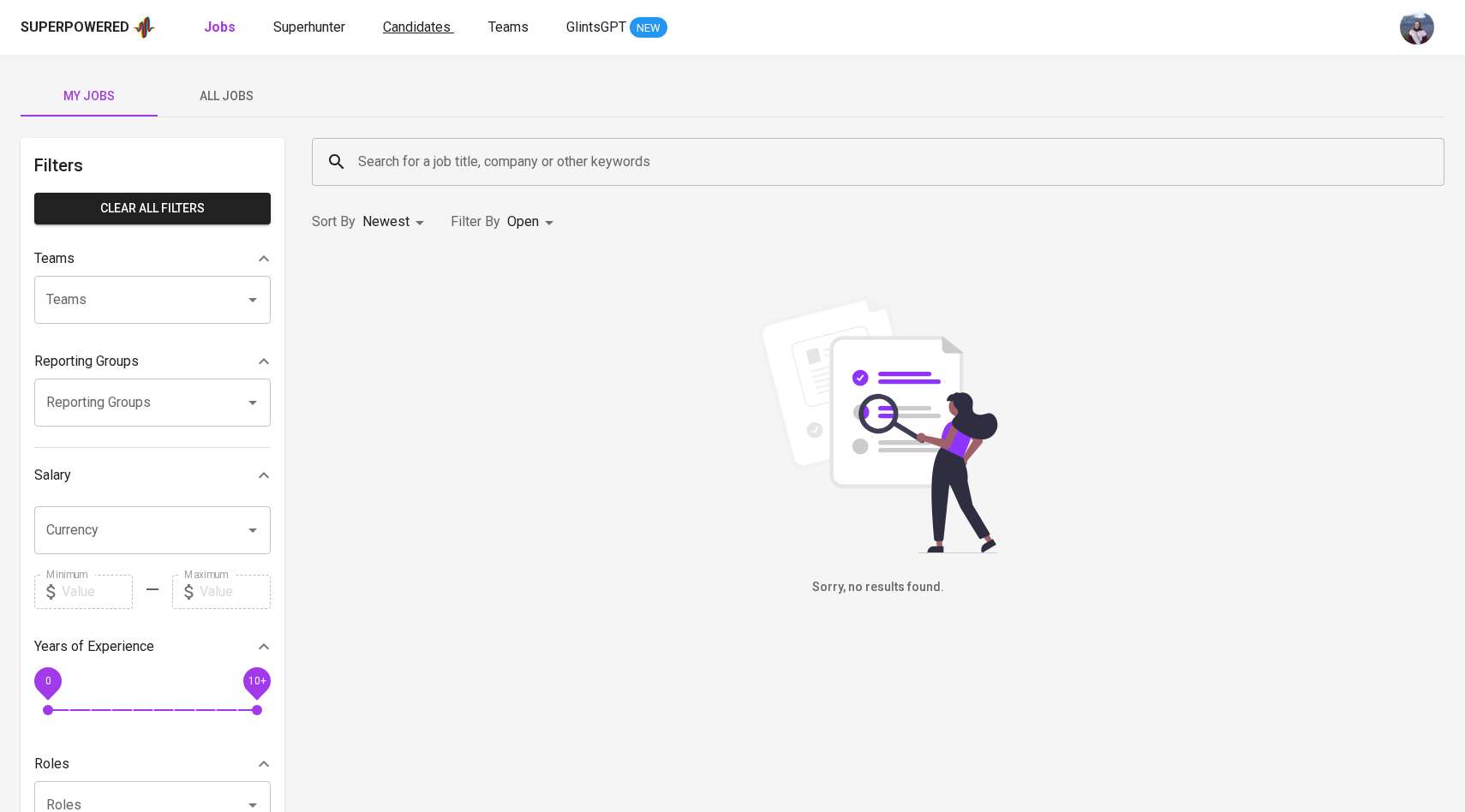
click at [407, 36] on link "Candidates" at bounding box center [418, 28] width 71 height 21
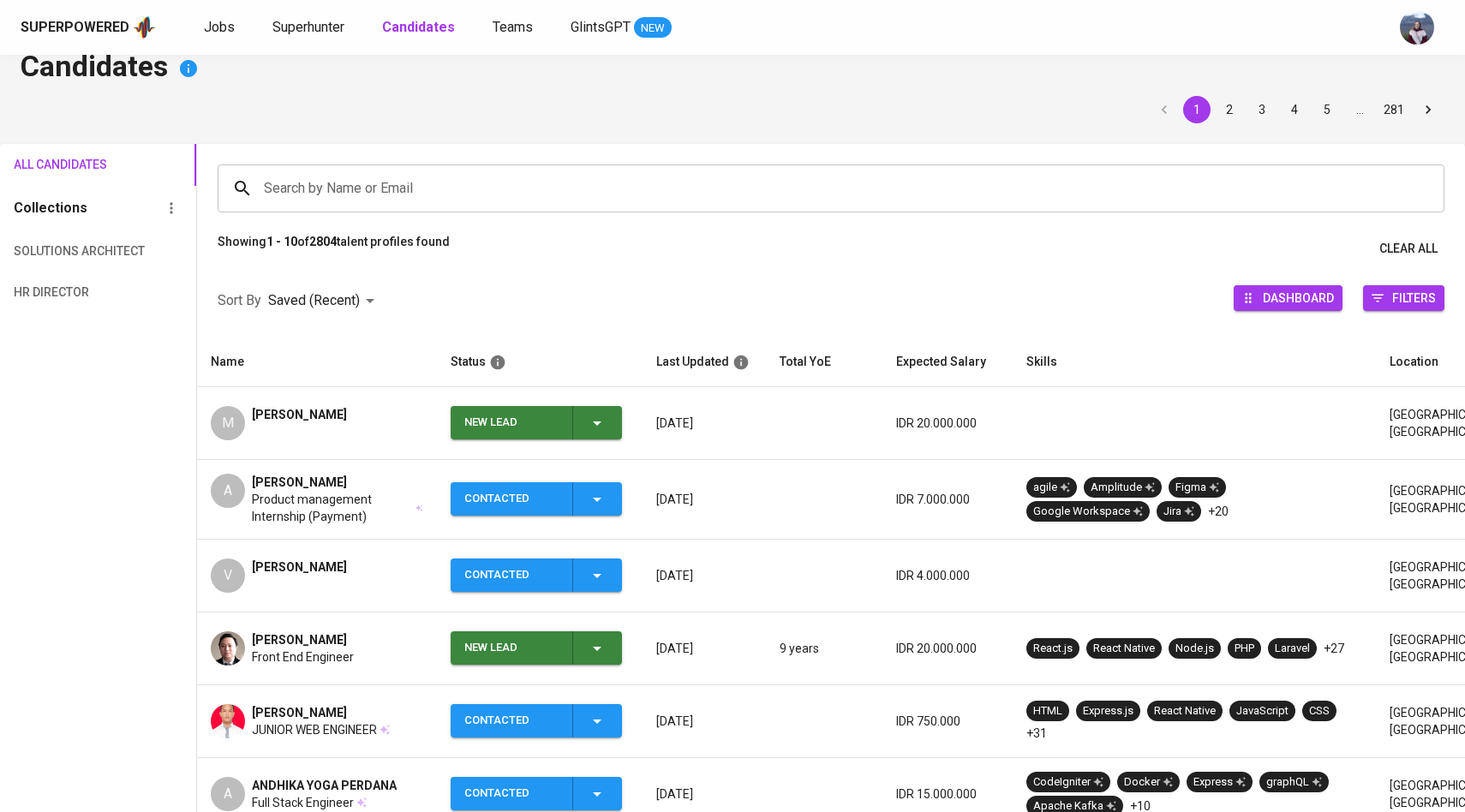
scroll to position [32, 0]
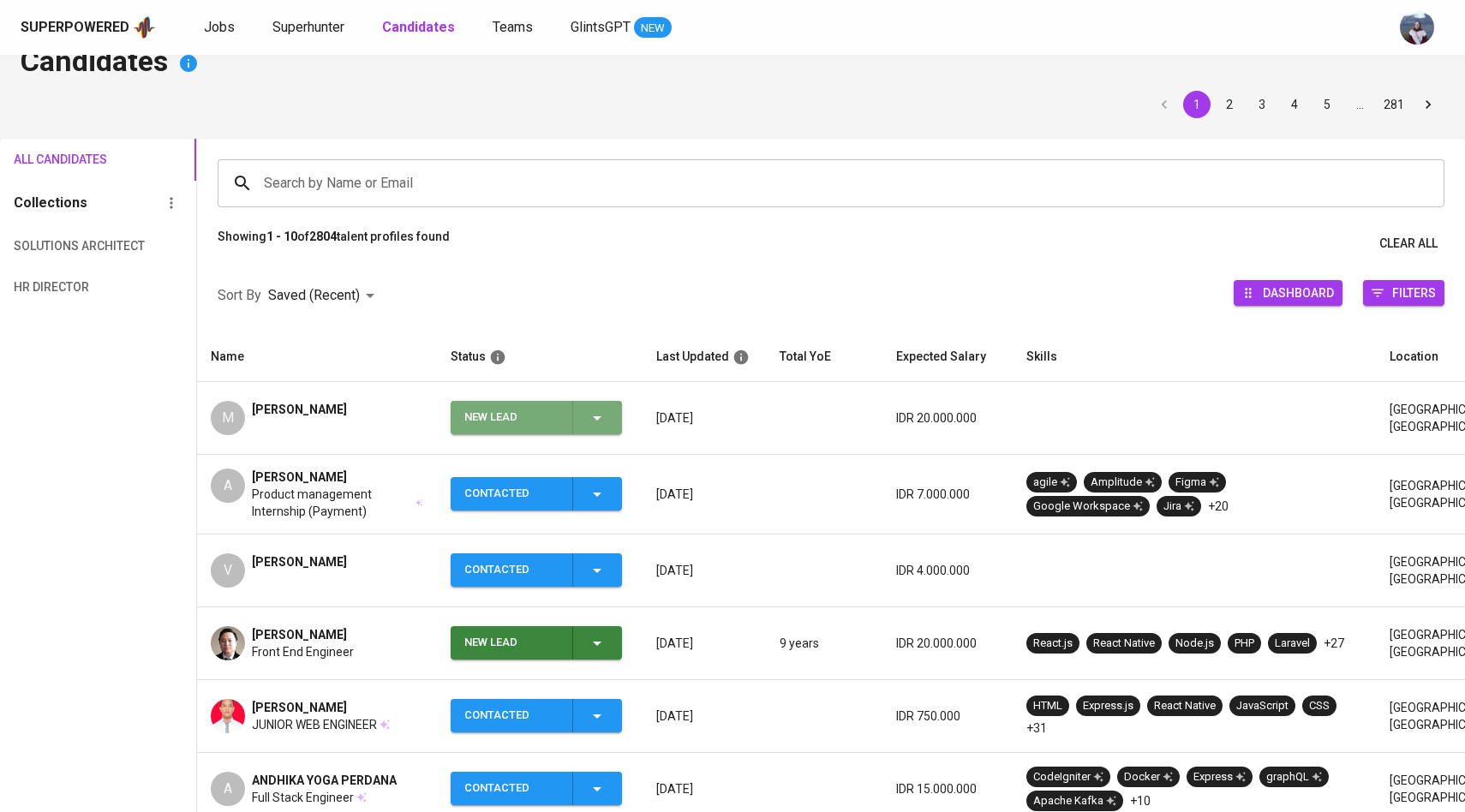
click at [603, 416] on icon "button" at bounding box center [598, 418] width 21 height 21
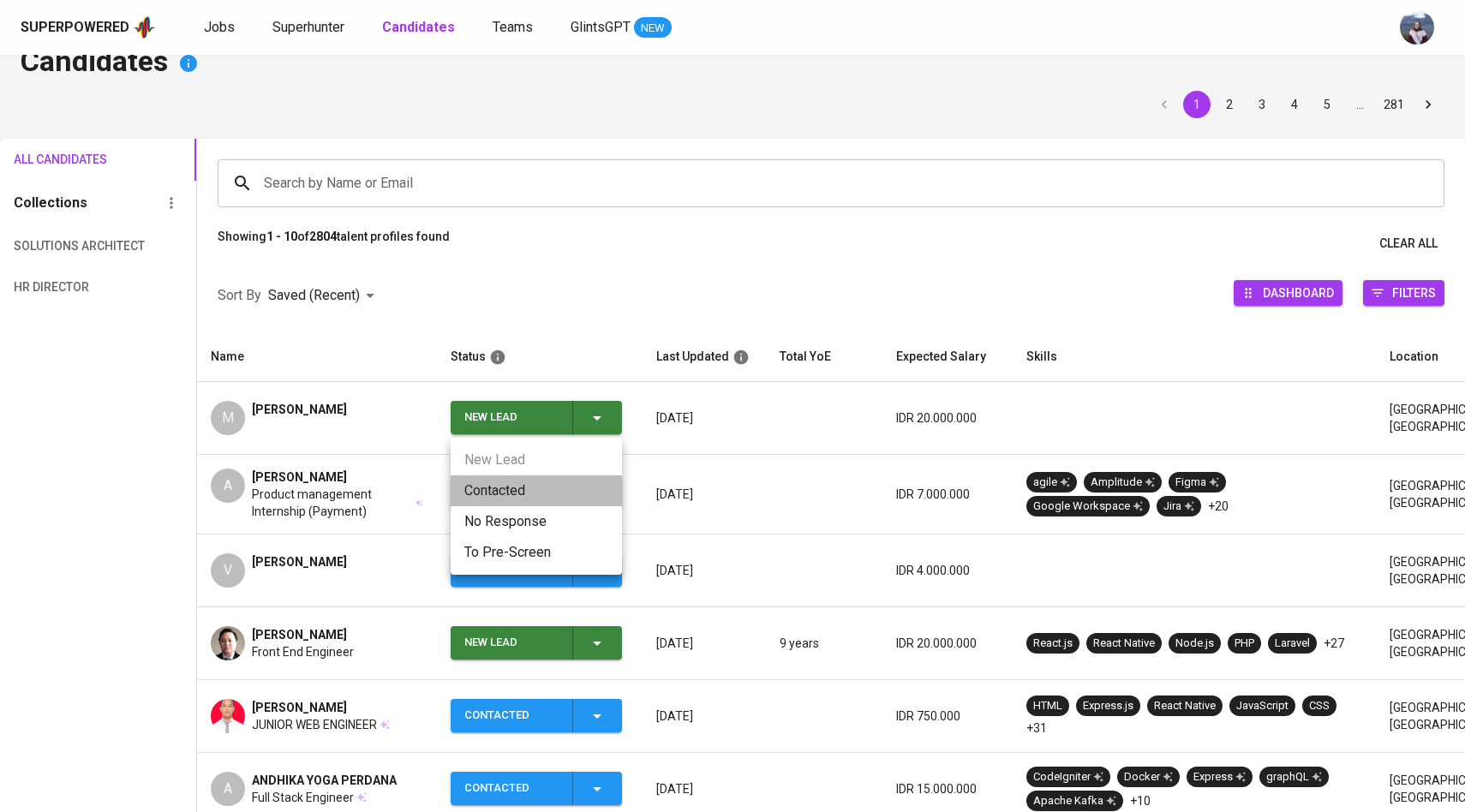
click at [520, 487] on li "Contacted" at bounding box center [537, 491] width 172 height 30
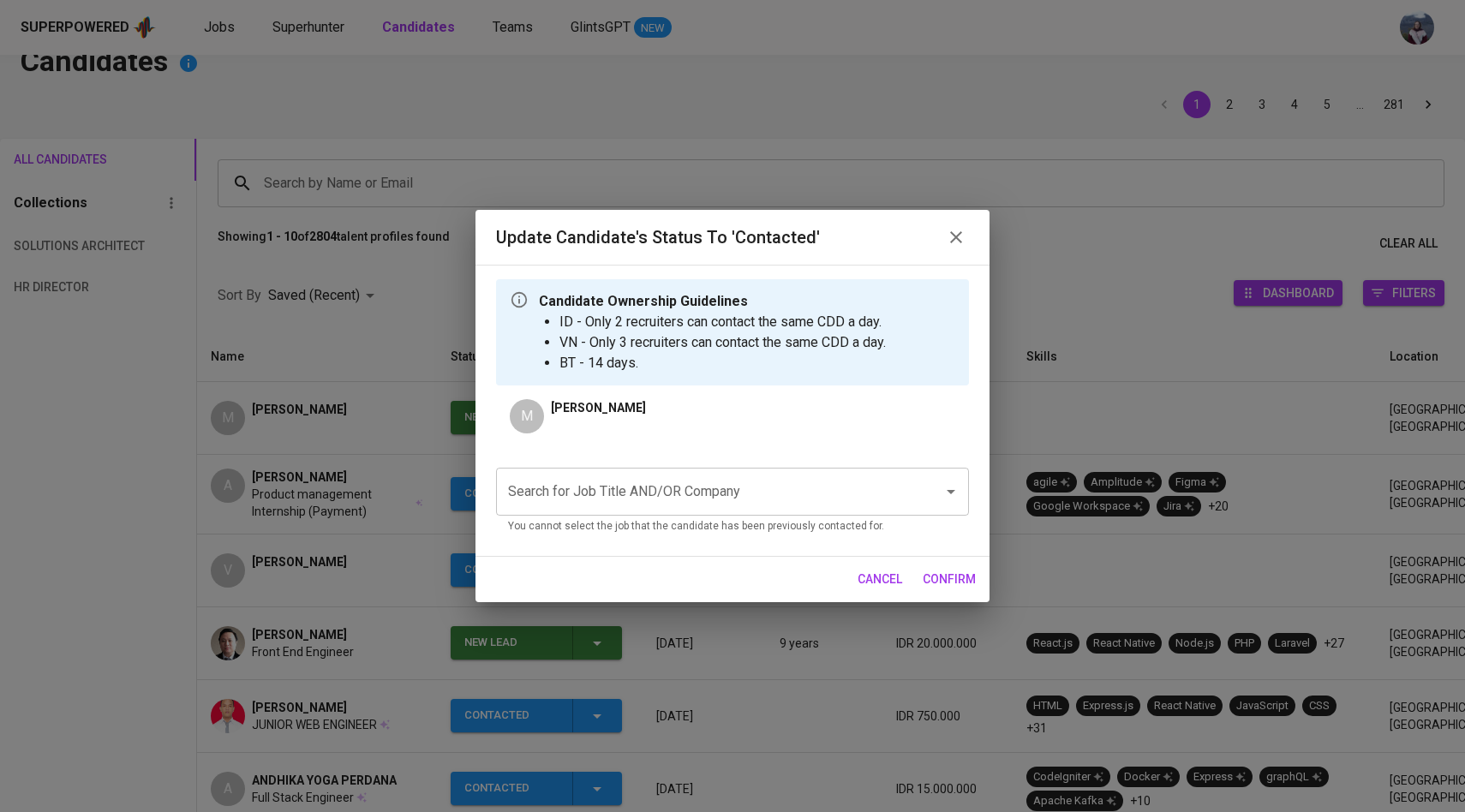
click at [556, 503] on input "Search for Job Title AND/OR Company" at bounding box center [709, 492] width 410 height 32
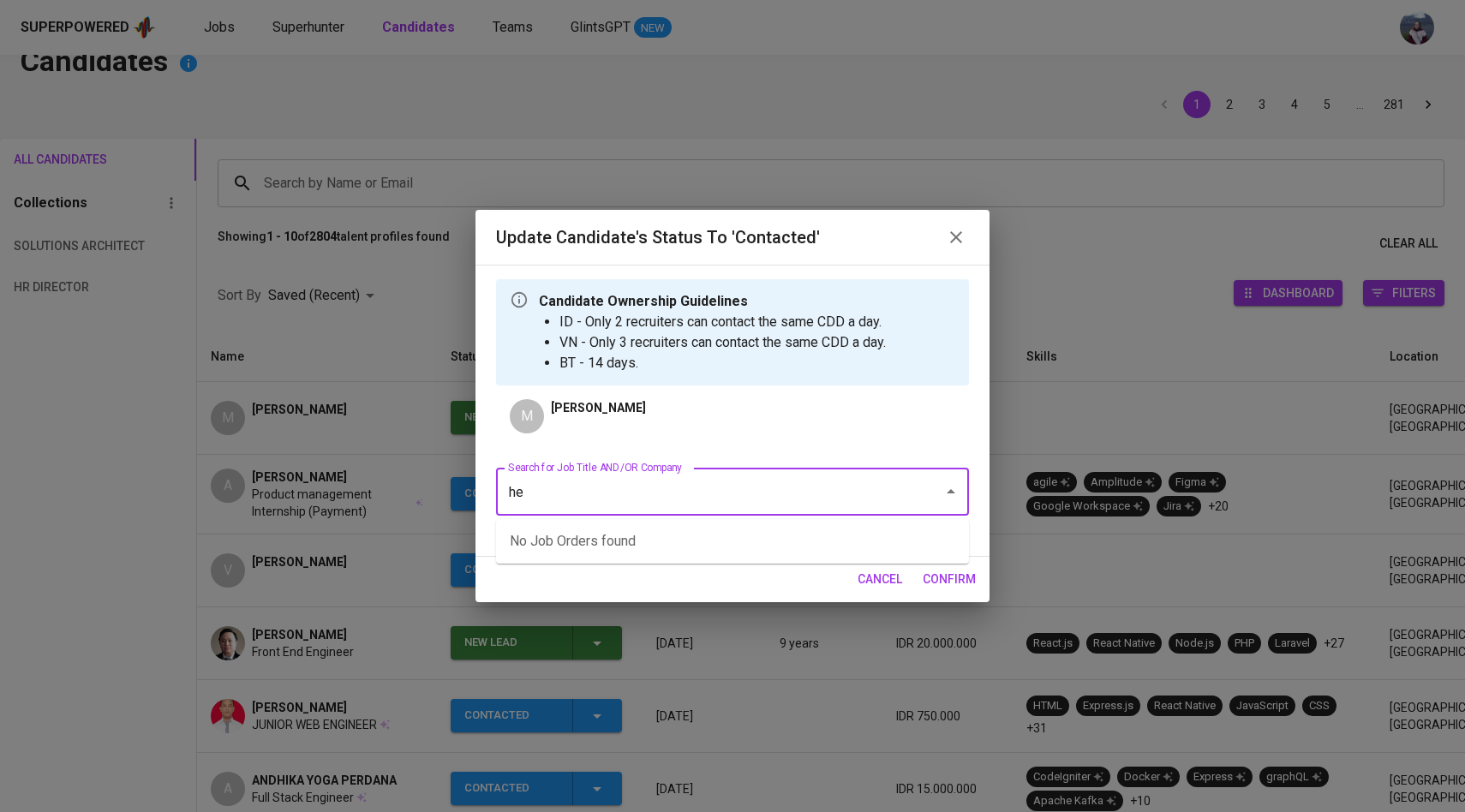
type input "h"
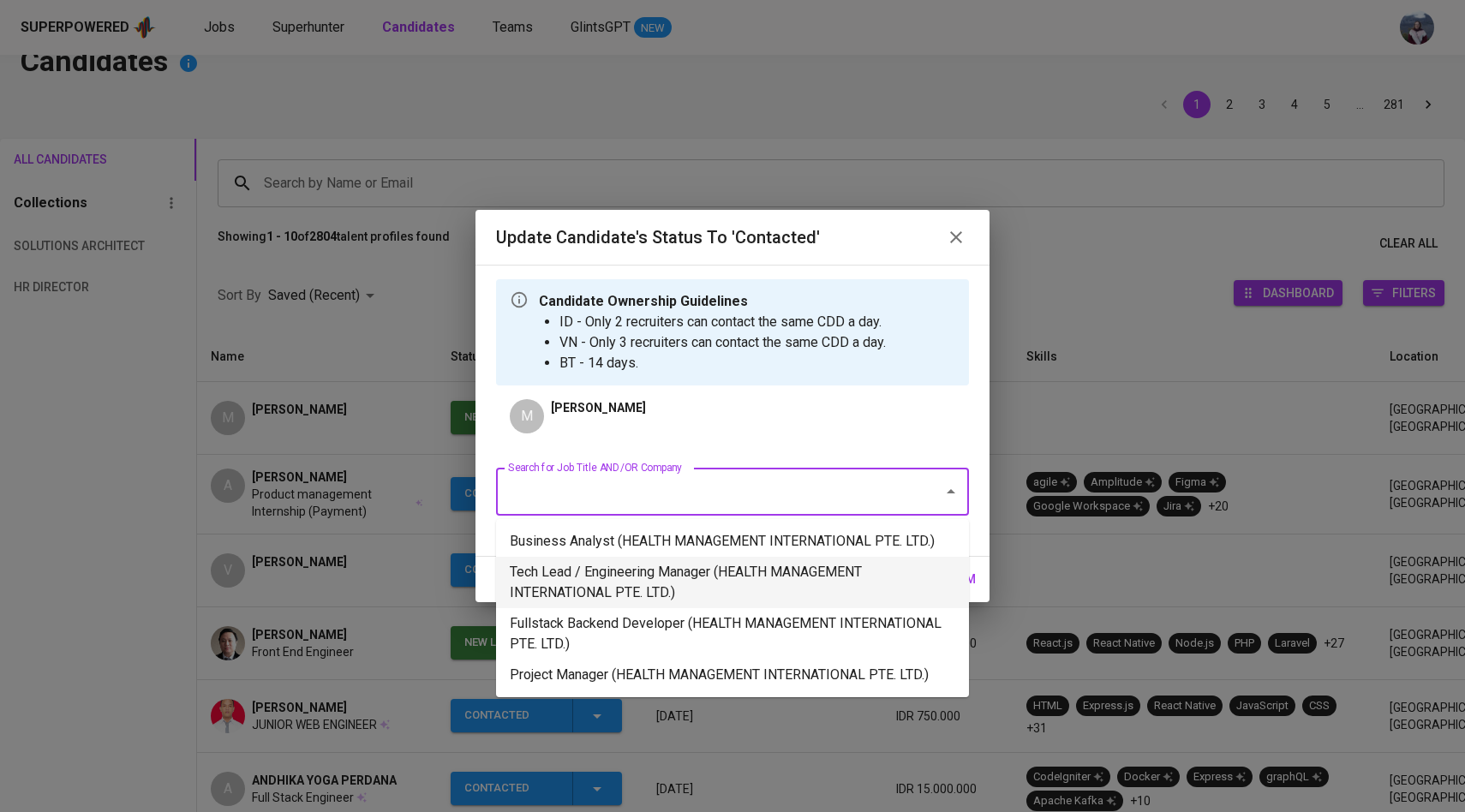
click at [601, 603] on li "Tech Lead / Engineering Manager (HEALTH MANAGEMENT INTERNATIONAL PTE. LTD.)" at bounding box center [732, 582] width 473 height 51
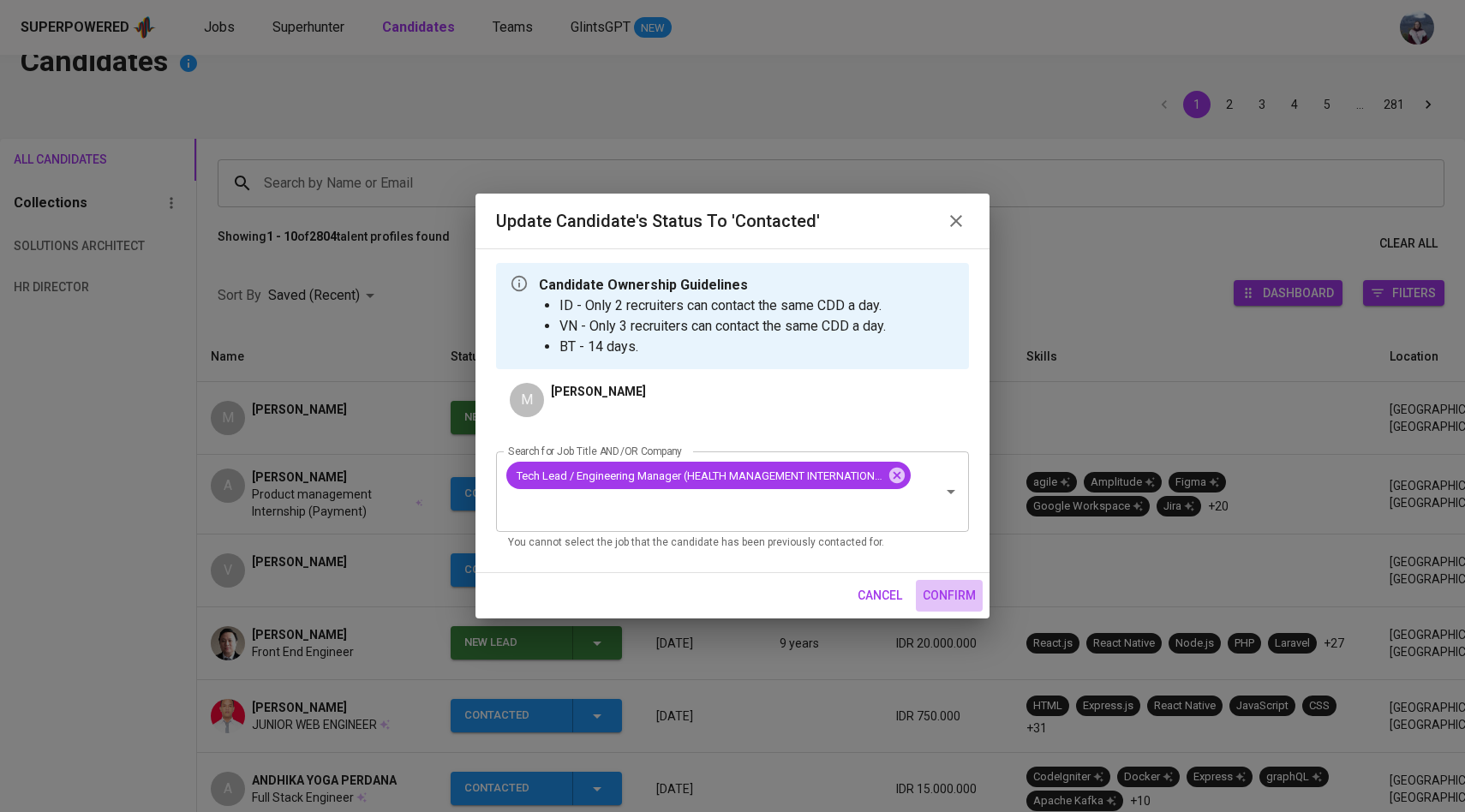
click at [953, 591] on span "confirm" at bounding box center [949, 596] width 53 height 21
